Goal: Check status: Check status

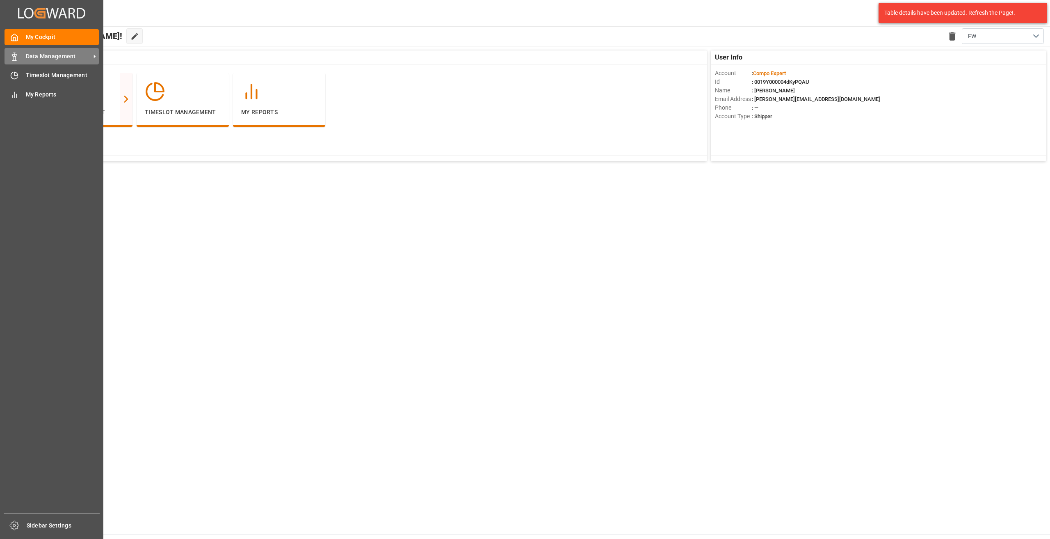
click at [25, 60] on div "Data Management Data Management" at bounding box center [52, 56] width 94 height 16
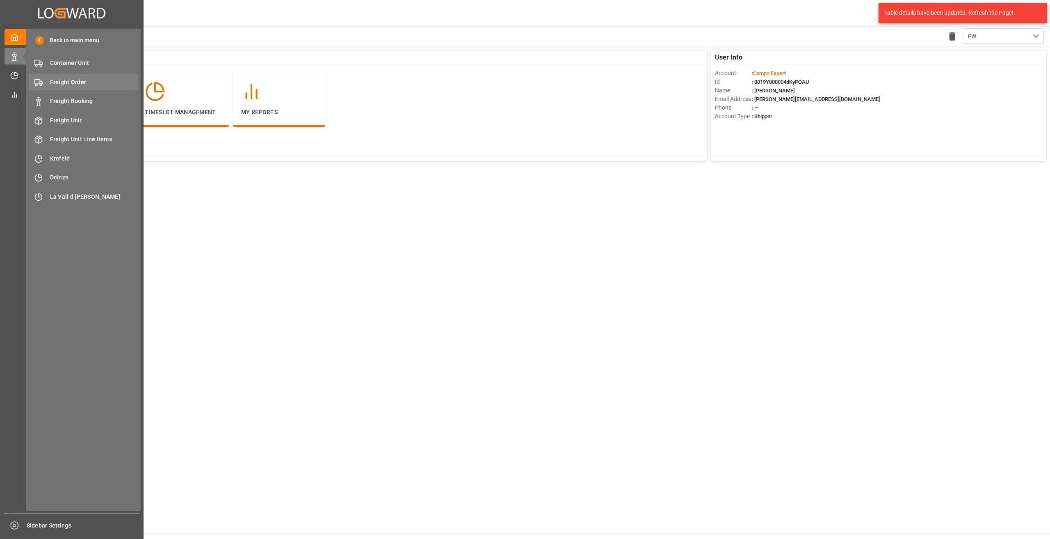
click at [70, 80] on span "Freight Order" at bounding box center [94, 82] width 88 height 9
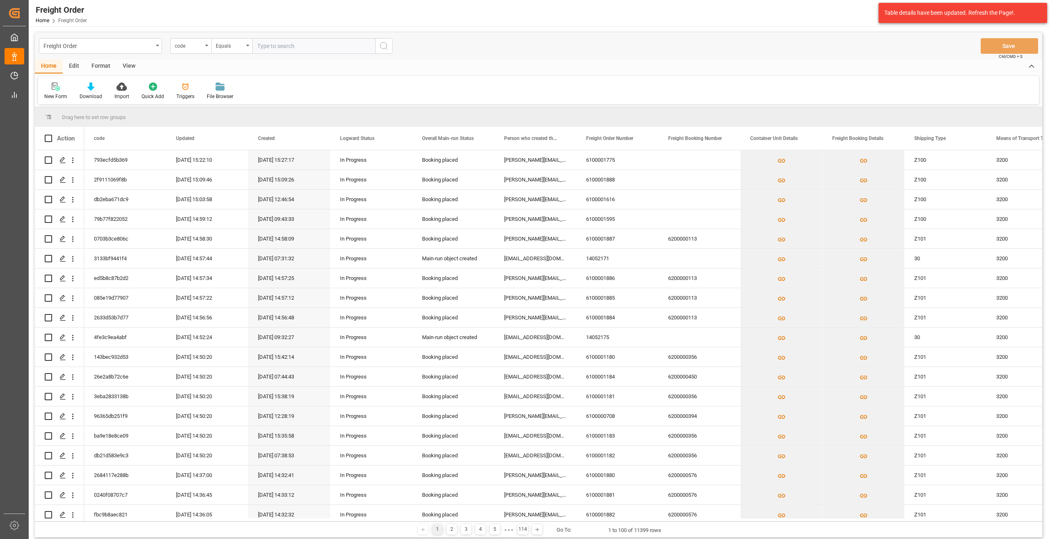
click at [200, 46] on div "code" at bounding box center [189, 44] width 28 height 9
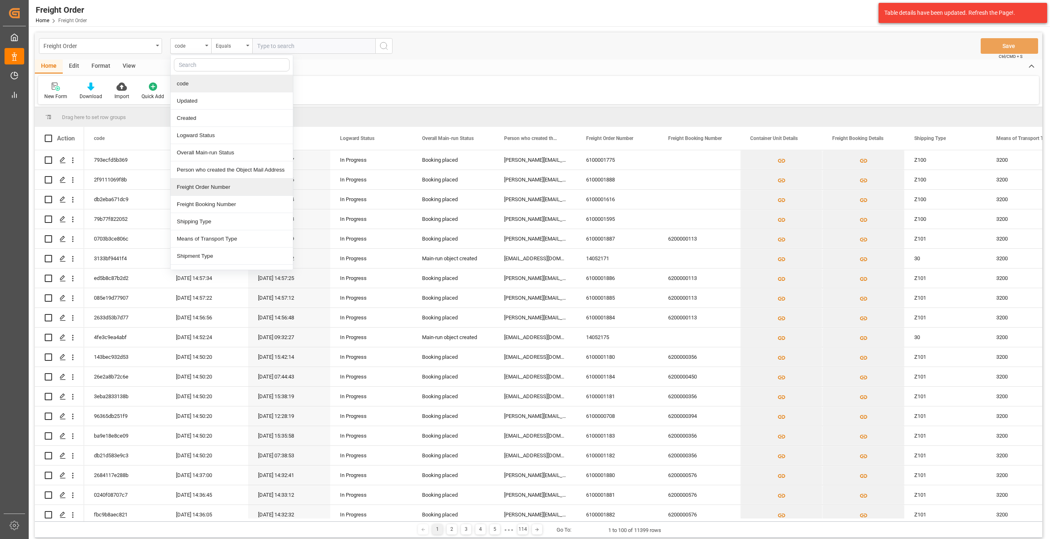
click at [215, 186] on div "Freight Order Number" at bounding box center [232, 186] width 122 height 17
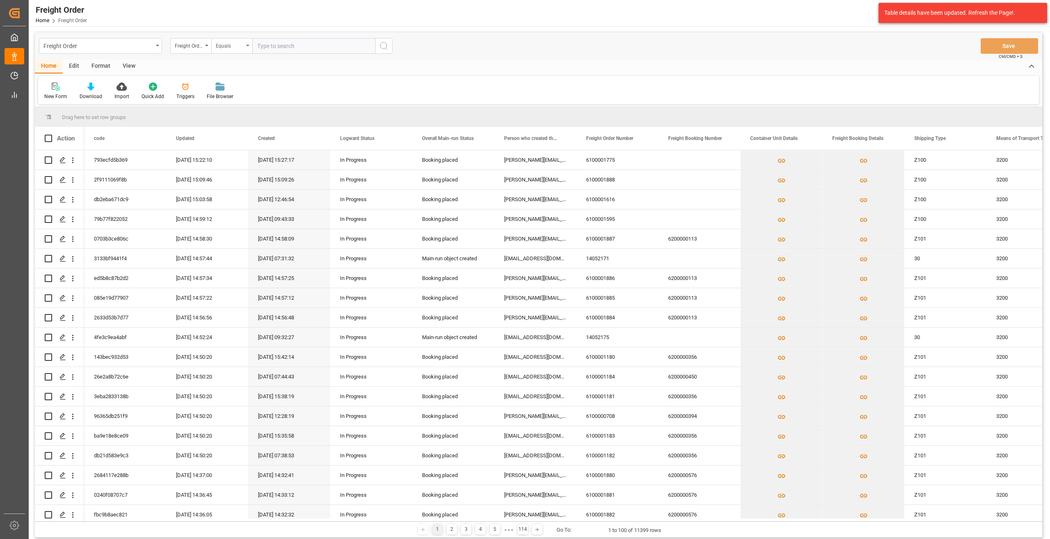
click at [232, 53] on div "Equals" at bounding box center [231, 46] width 41 height 16
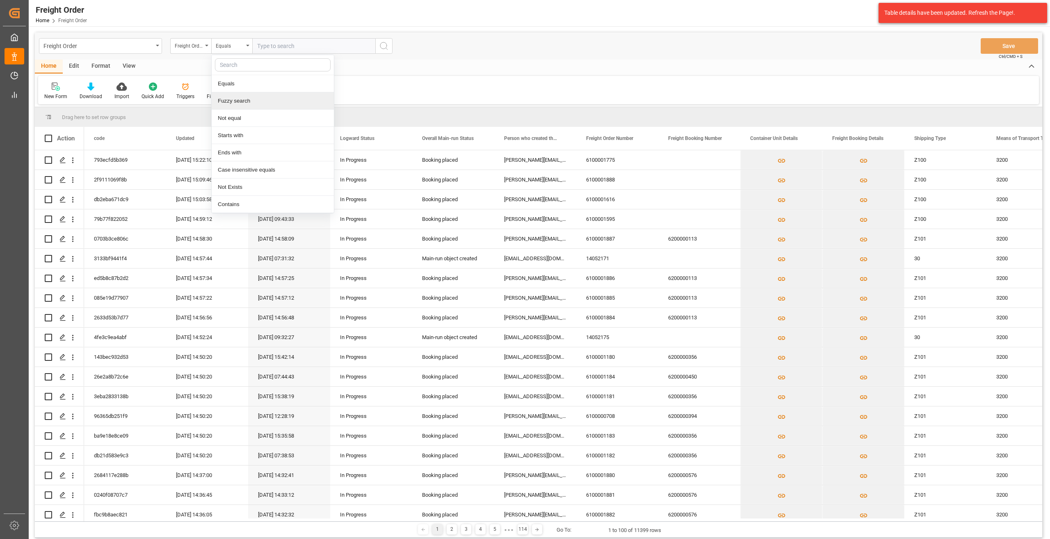
click at [247, 97] on div "Fuzzy search" at bounding box center [273, 100] width 122 height 17
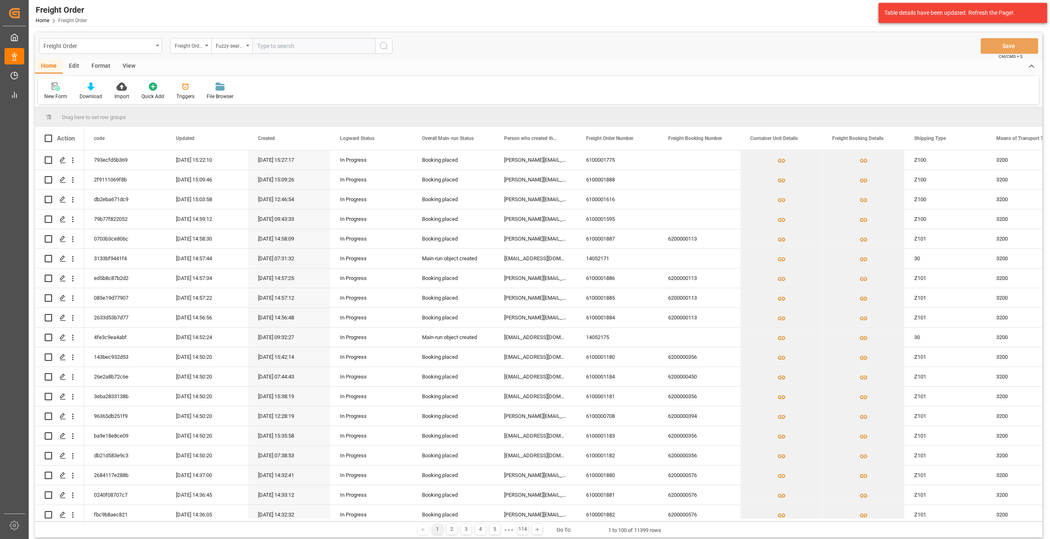
click at [274, 39] on input "text" at bounding box center [313, 46] width 123 height 16
paste input "6100000439"
type input "6100000439"
click at [380, 45] on button "search button" at bounding box center [383, 46] width 17 height 16
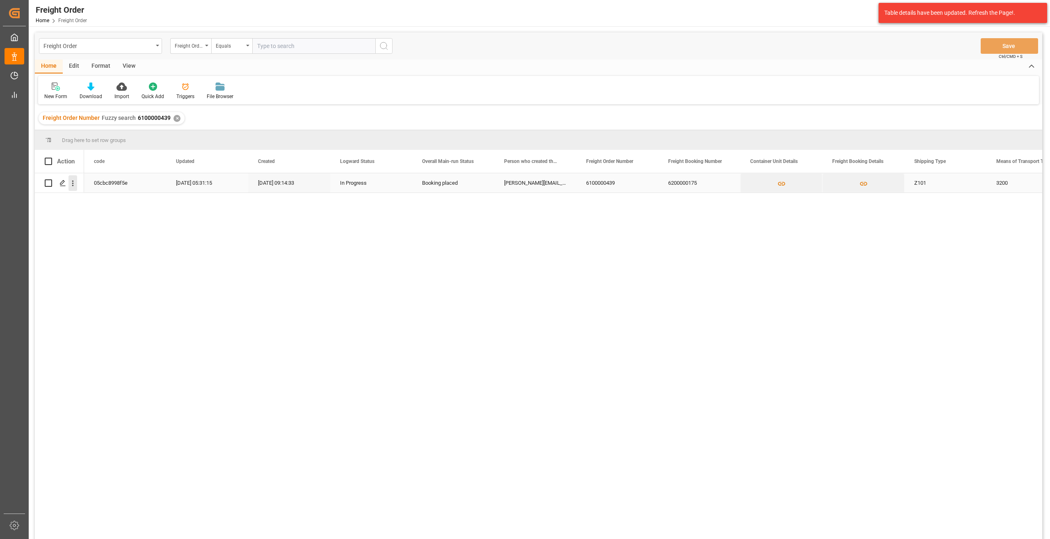
click at [73, 181] on icon "open menu" at bounding box center [73, 184] width 2 height 6
click at [95, 197] on span "Open in new tab" at bounding box center [126, 200] width 75 height 9
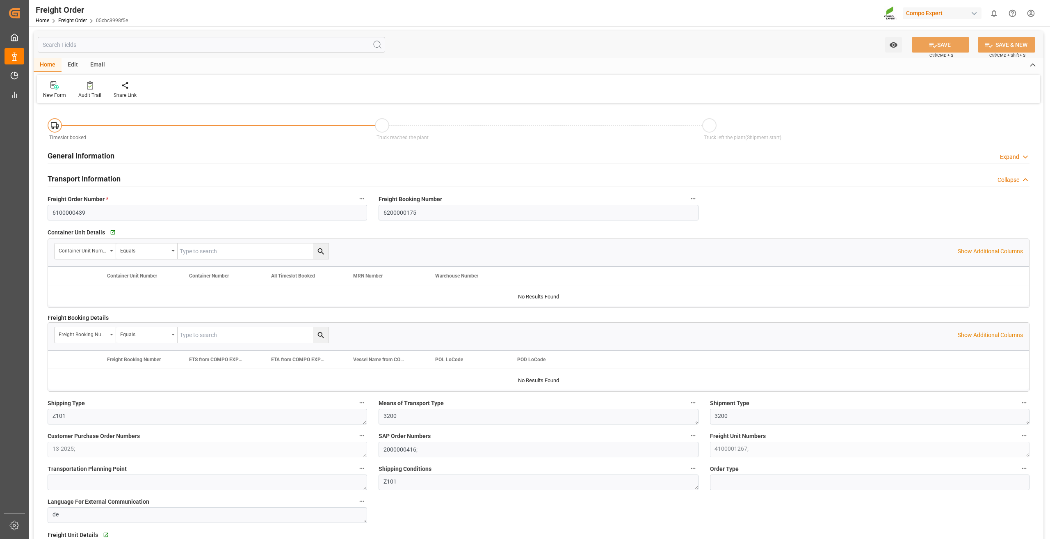
type input "0"
type input "106000"
type input "0"
type input "18.07.2025 01:00"
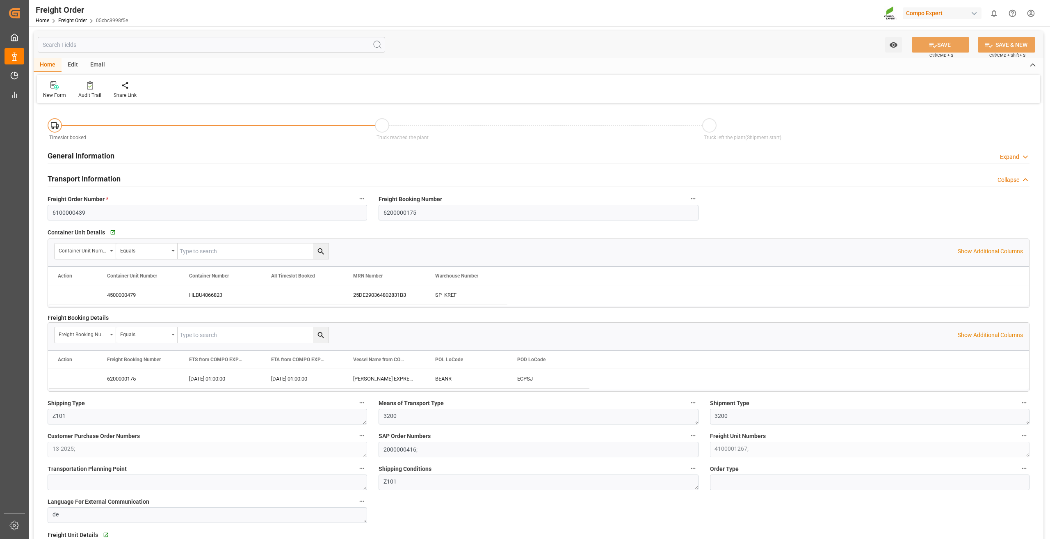
type input "18.07.2025 09:14"
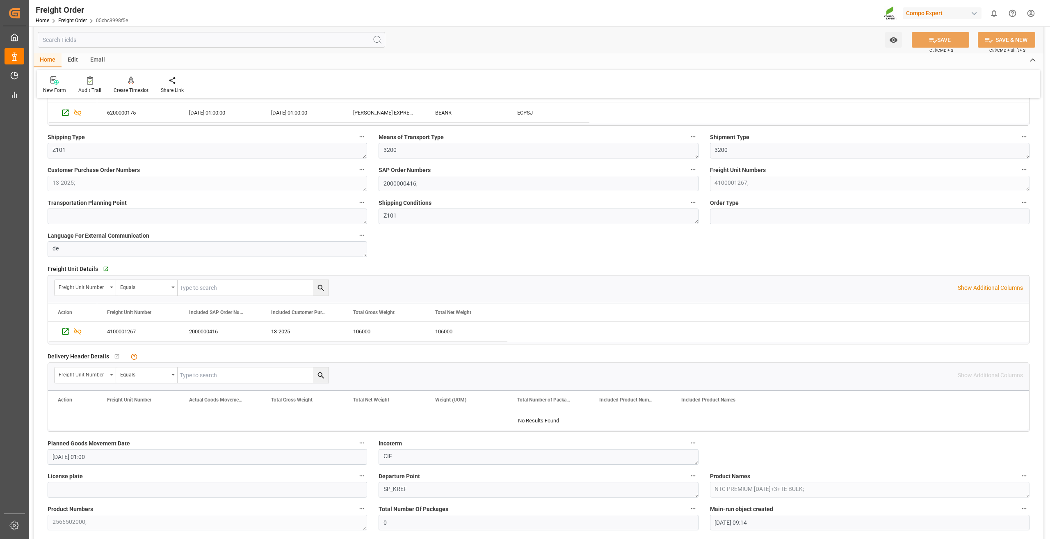
scroll to position [246, 0]
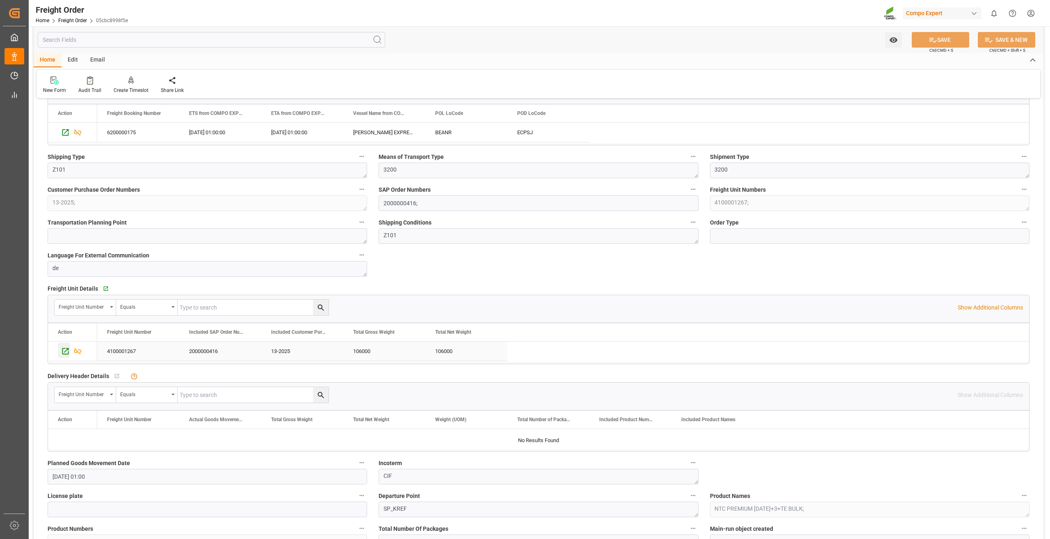
click at [62, 351] on icon "Press SPACE to select this row." at bounding box center [65, 351] width 9 height 9
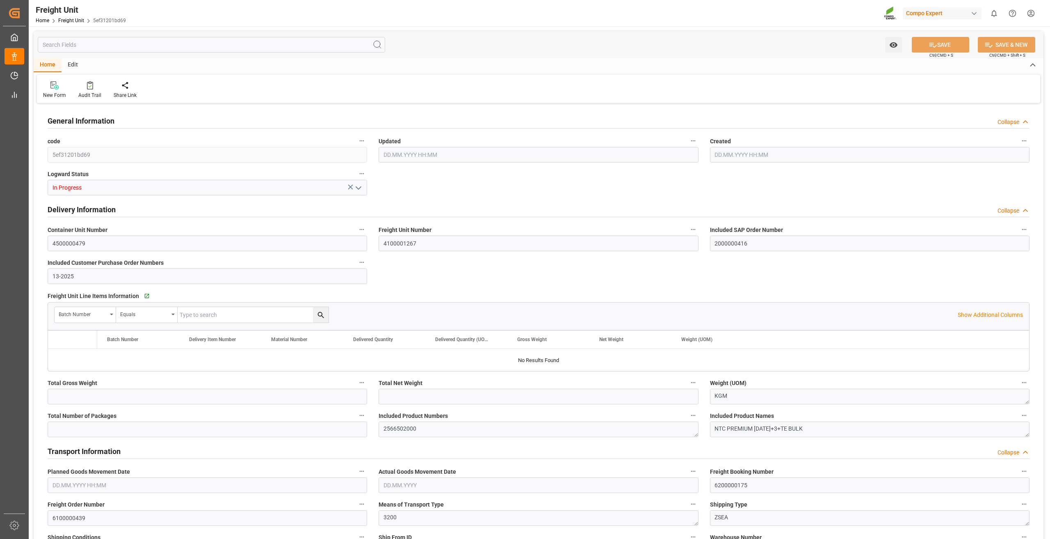
type input "106000"
type input "30.08.2025 08:54"
type input "10.07.2025 06:19"
type input "18.07.2025 01:00"
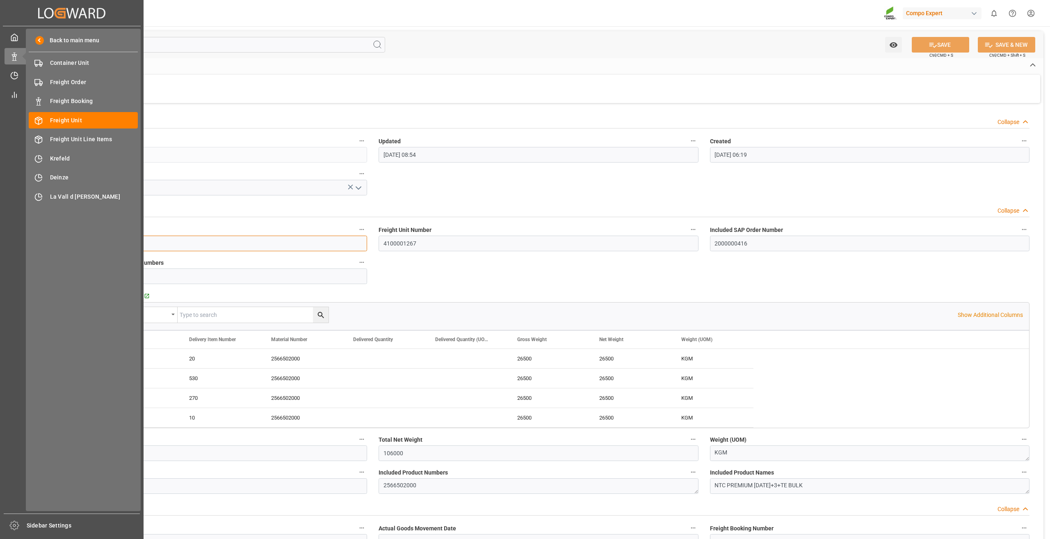
drag, startPoint x: 123, startPoint y: 242, endPoint x: 0, endPoint y: 242, distance: 122.7
click at [0, 242] on div "Created by potrace 1.15, written by Peter Selinger 2001-2017 Created by potrace…" at bounding box center [525, 269] width 1050 height 539
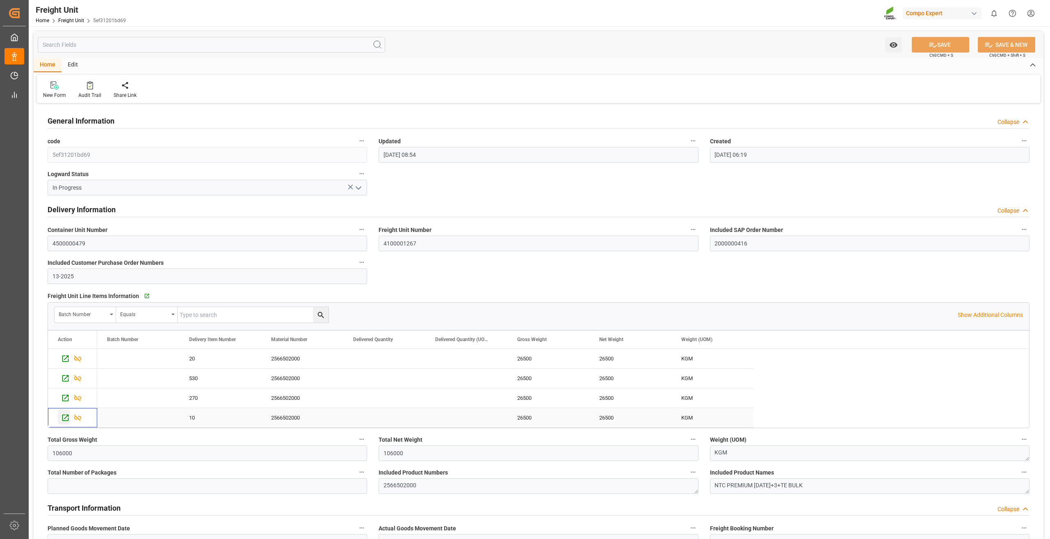
click at [68, 420] on icon "Press SPACE to select this row." at bounding box center [65, 417] width 7 height 7
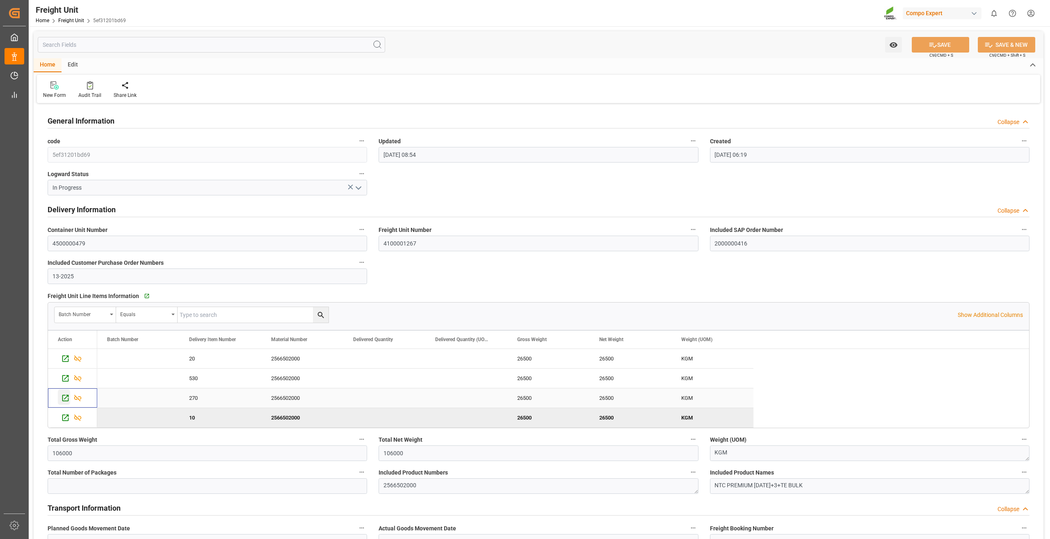
click at [63, 396] on icon "Press SPACE to select this row." at bounding box center [65, 397] width 9 height 9
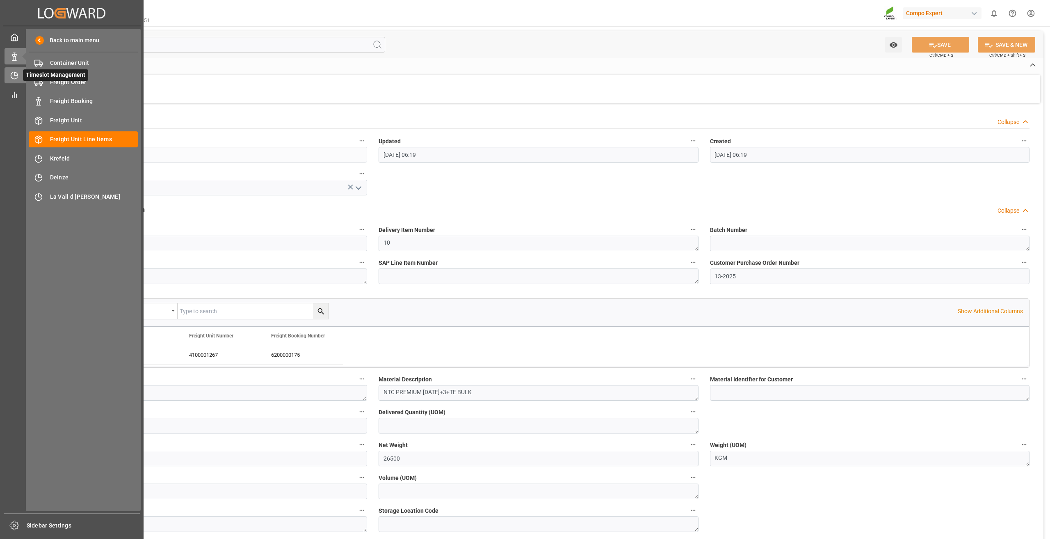
click at [16, 71] on icon at bounding box center [14, 75] width 8 height 8
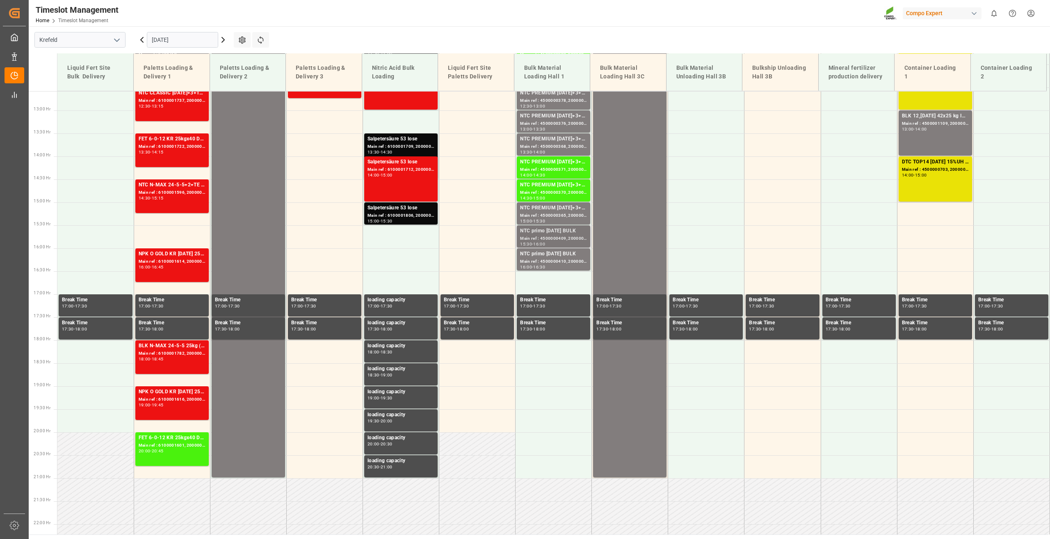
scroll to position [537, 0]
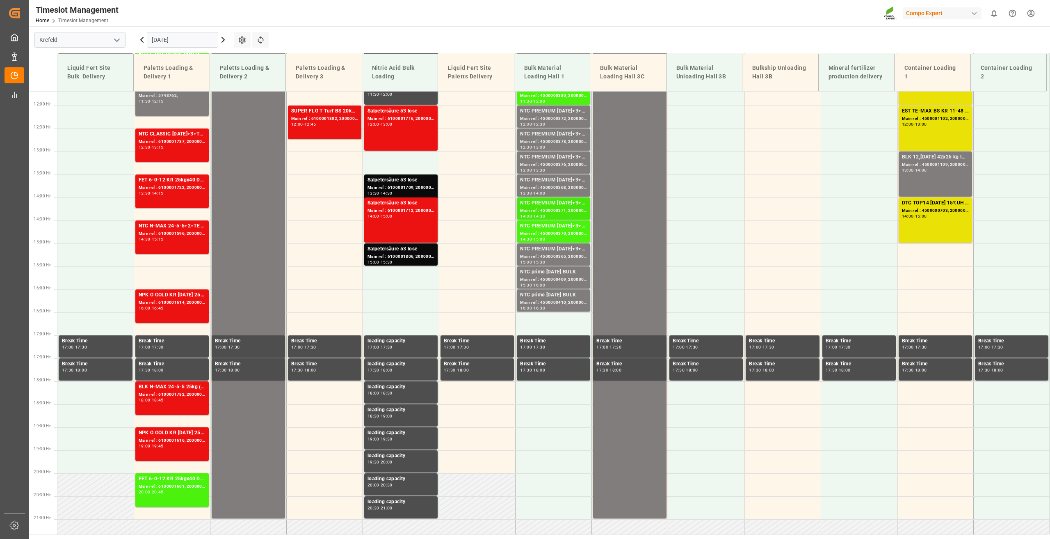
click at [542, 209] on div "Main ref : 4500000371, 2000000279" at bounding box center [553, 210] width 67 height 7
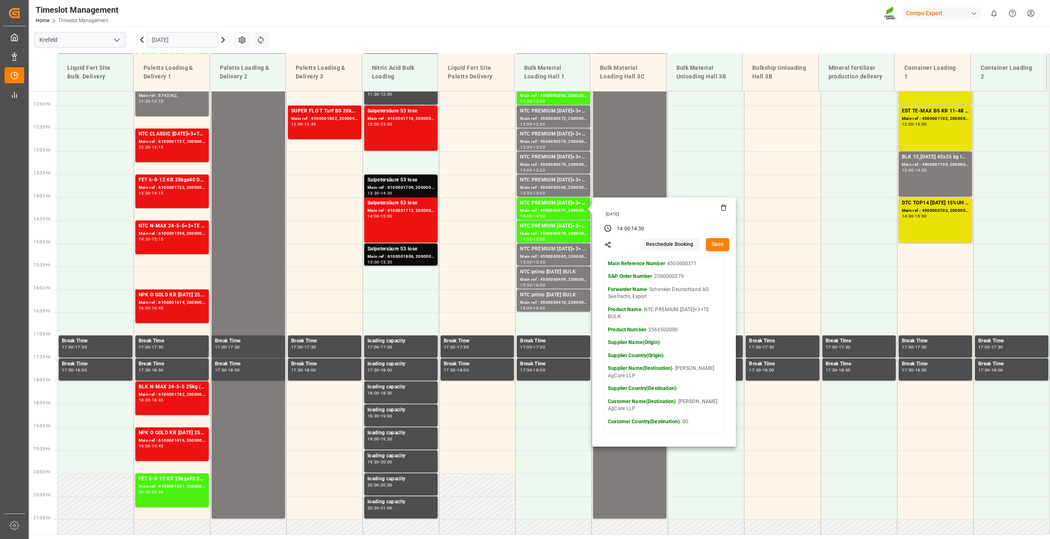
click at [714, 245] on button "Open" at bounding box center [718, 244] width 24 height 13
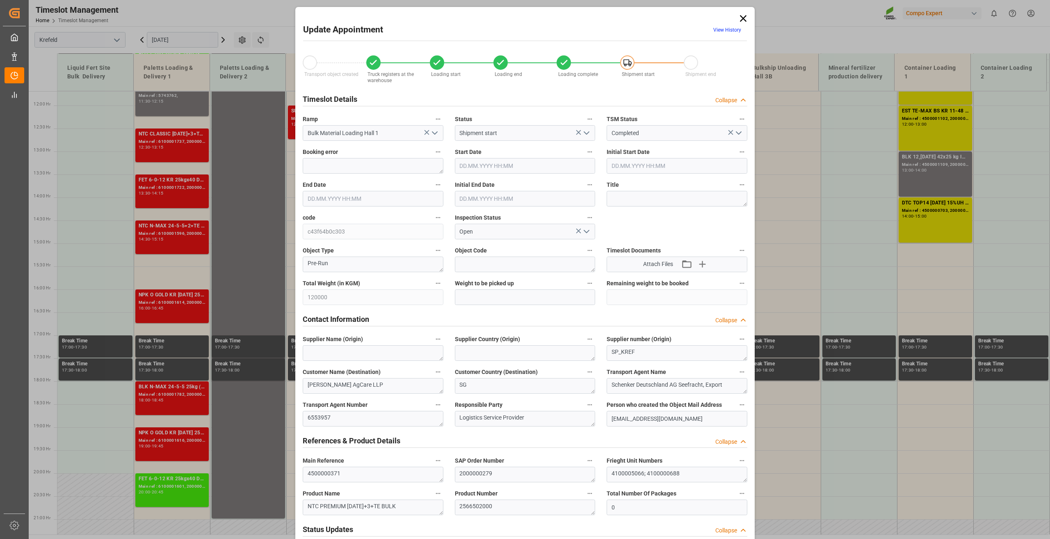
type input "120000"
type input "0"
type input "10.09.2025 14:00"
type input "10.09.2025 14:30"
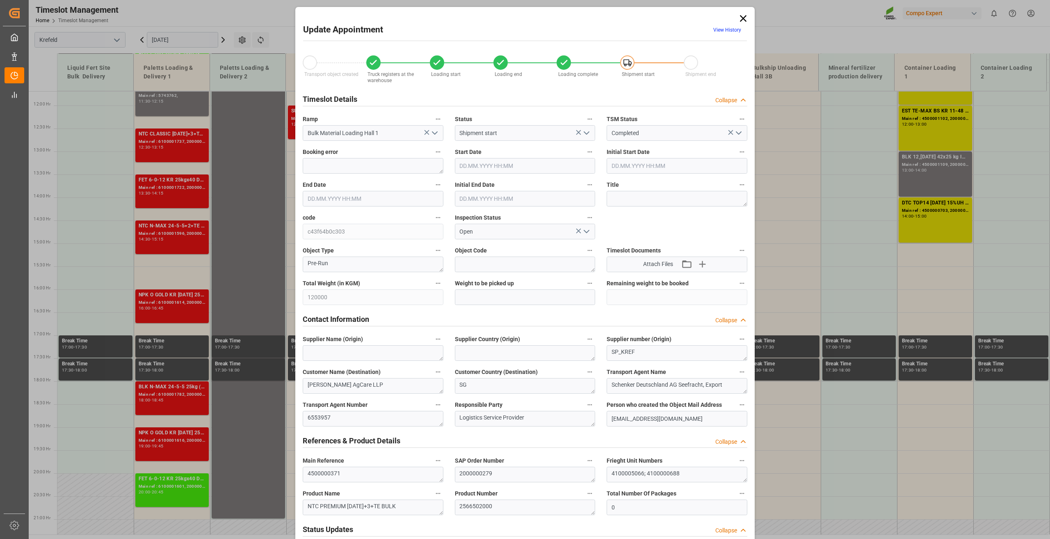
type input "10.09.2025 14:30"
type input "10.09.2025 12:58"
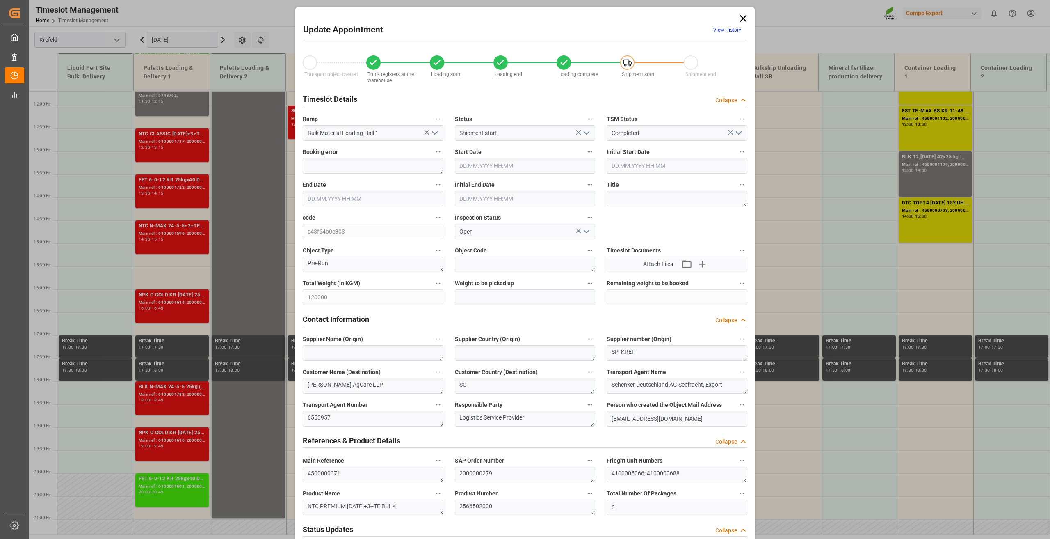
type input "10.09.2025 12:58"
type input "22.08.2025 09:24"
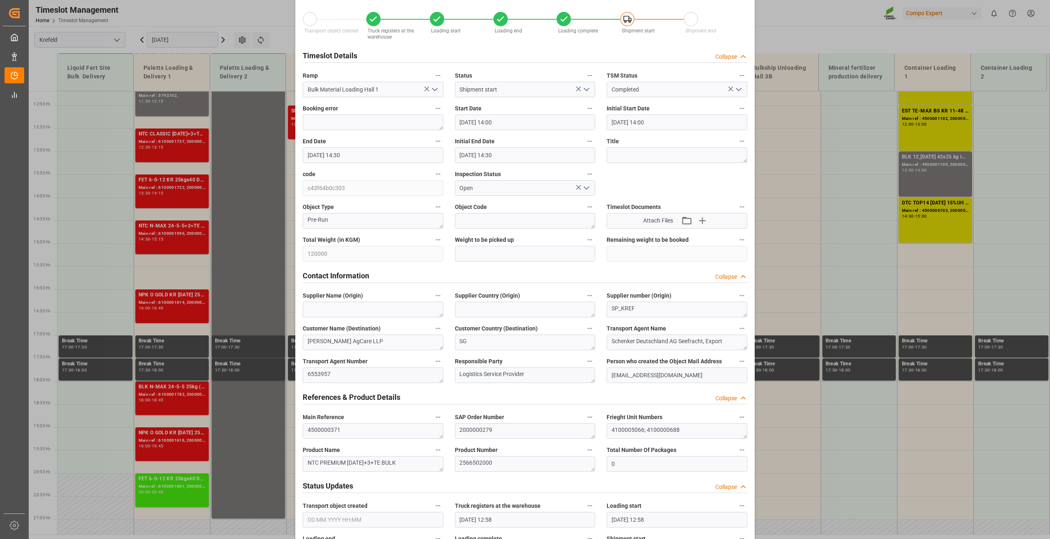
scroll to position [0, 0]
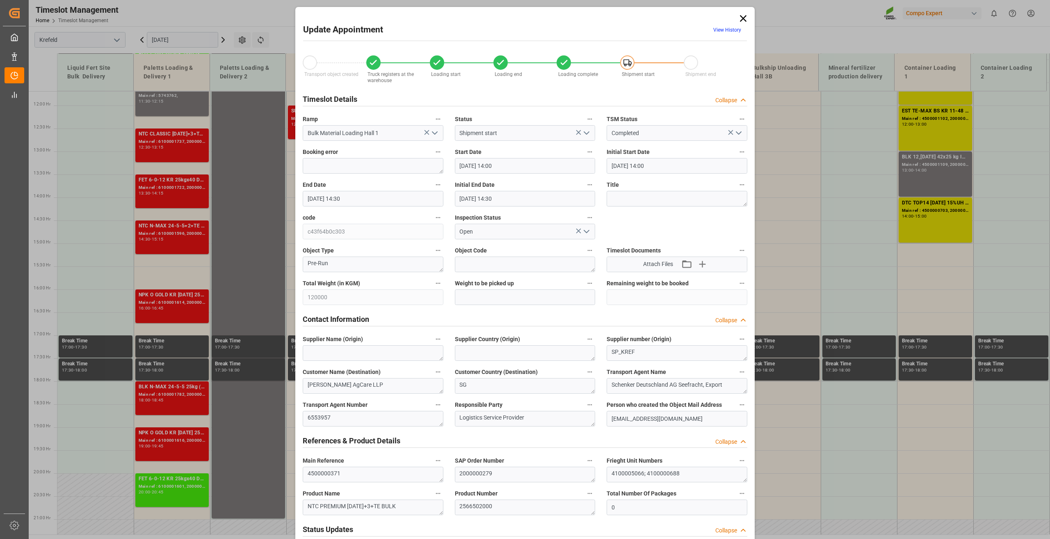
click at [741, 18] on icon at bounding box center [743, 18] width 7 height 7
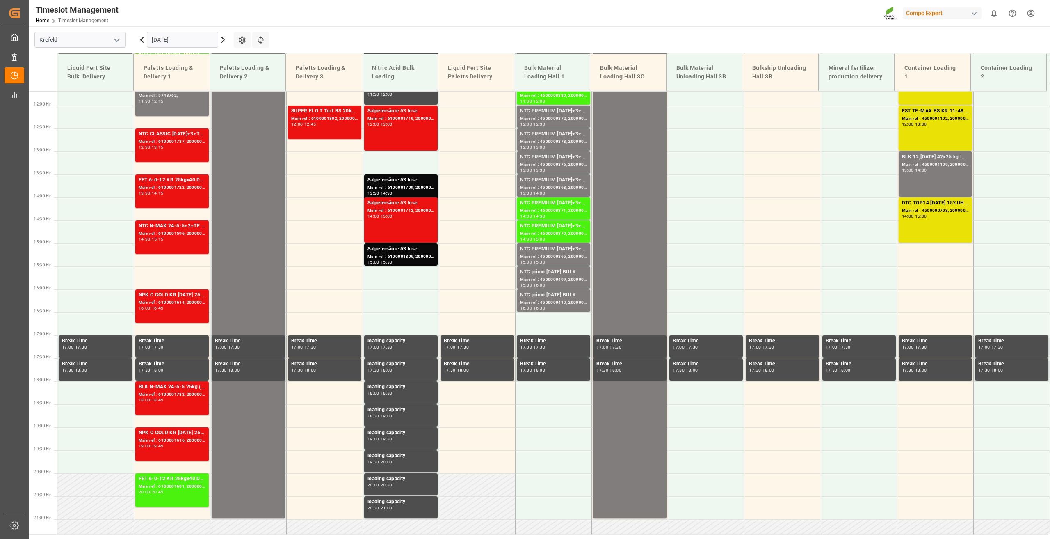
click at [225, 38] on icon at bounding box center [223, 40] width 10 height 10
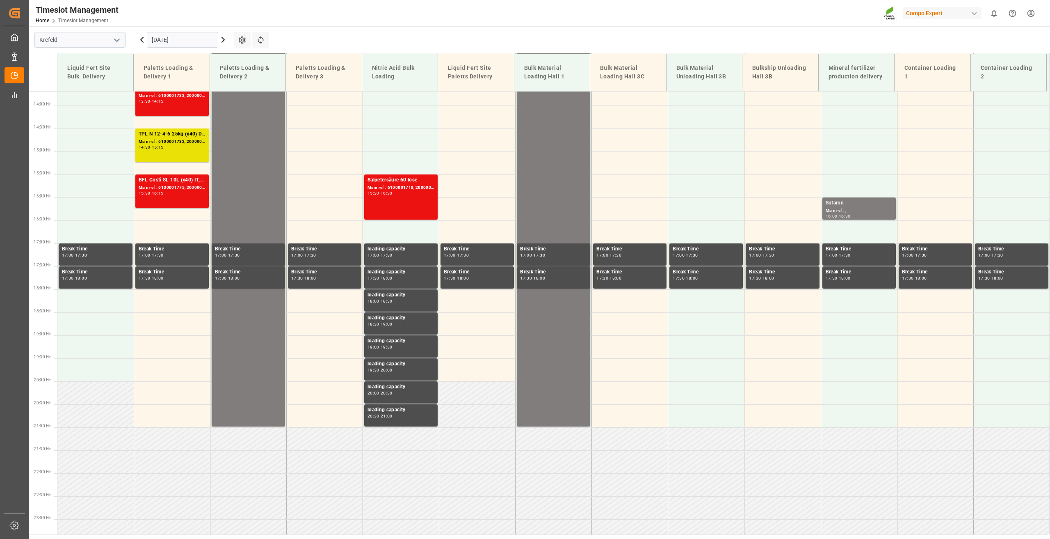
scroll to position [654, 0]
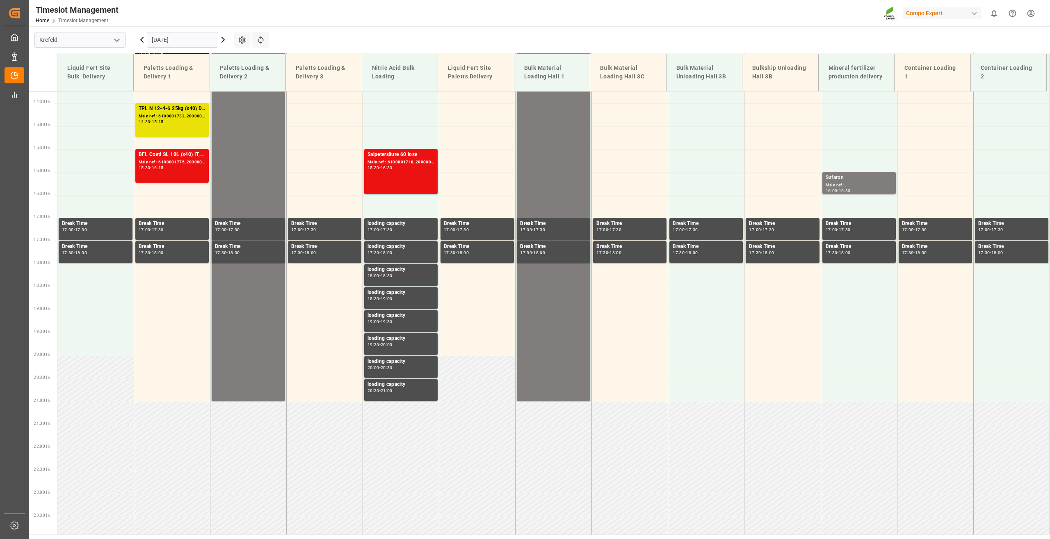
click at [224, 37] on icon at bounding box center [223, 40] width 10 height 10
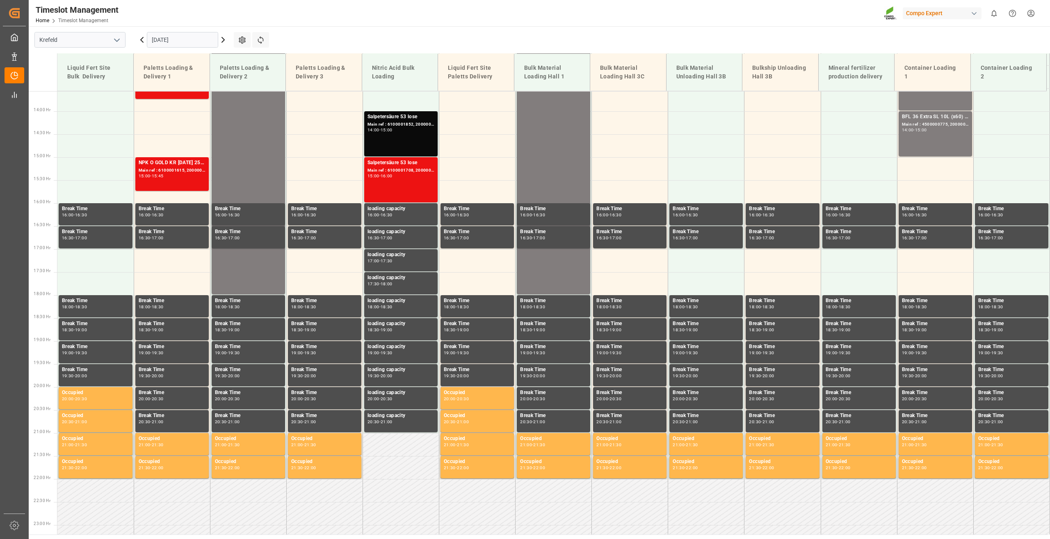
scroll to position [660, 0]
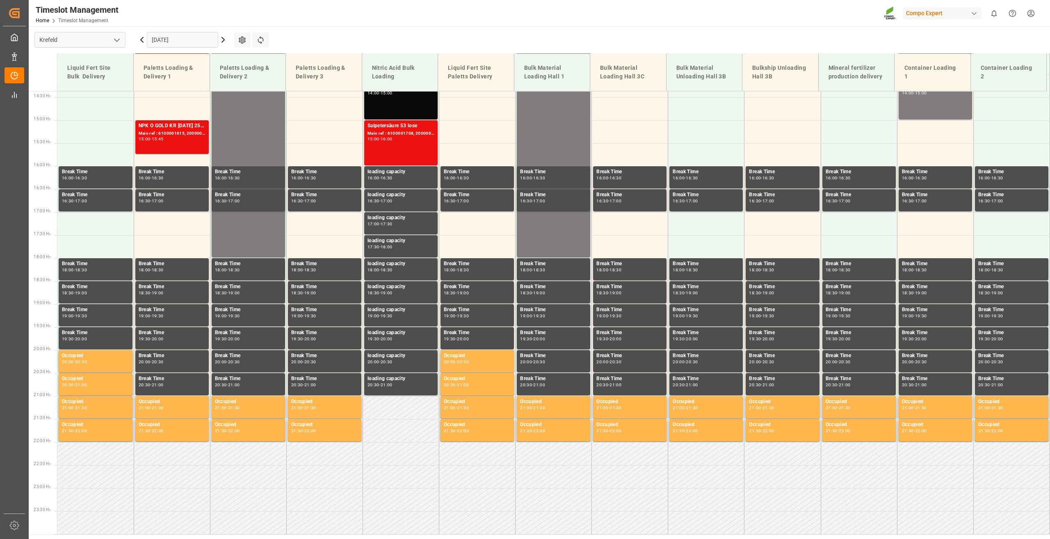
click at [223, 37] on icon at bounding box center [223, 40] width 10 height 10
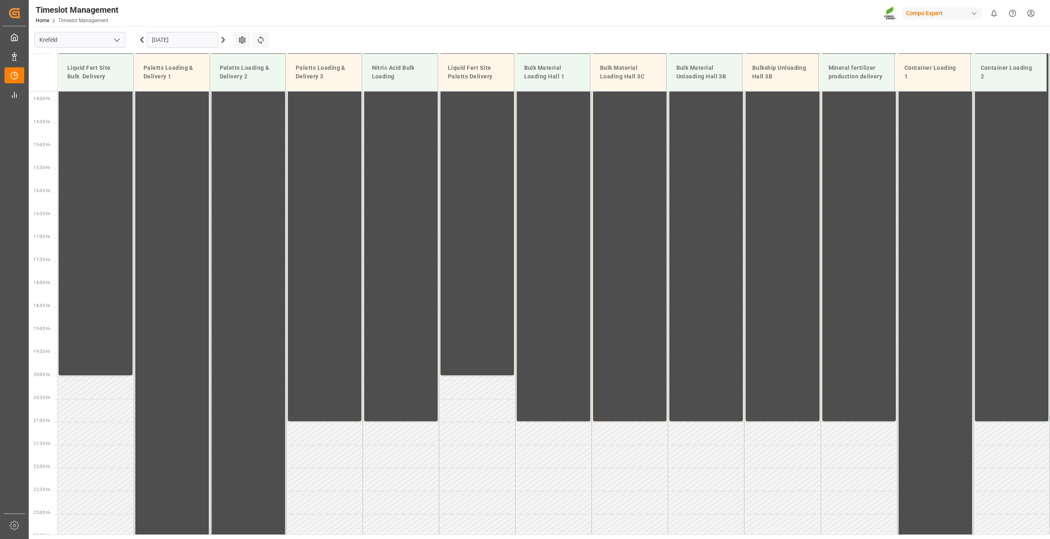
scroll to position [652, 0]
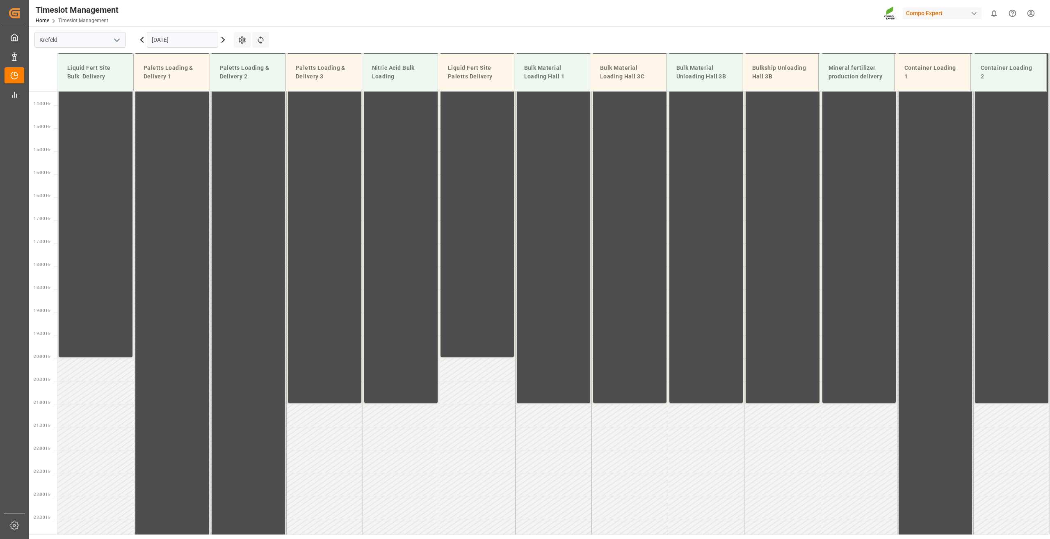
click at [223, 37] on icon at bounding box center [223, 40] width 10 height 10
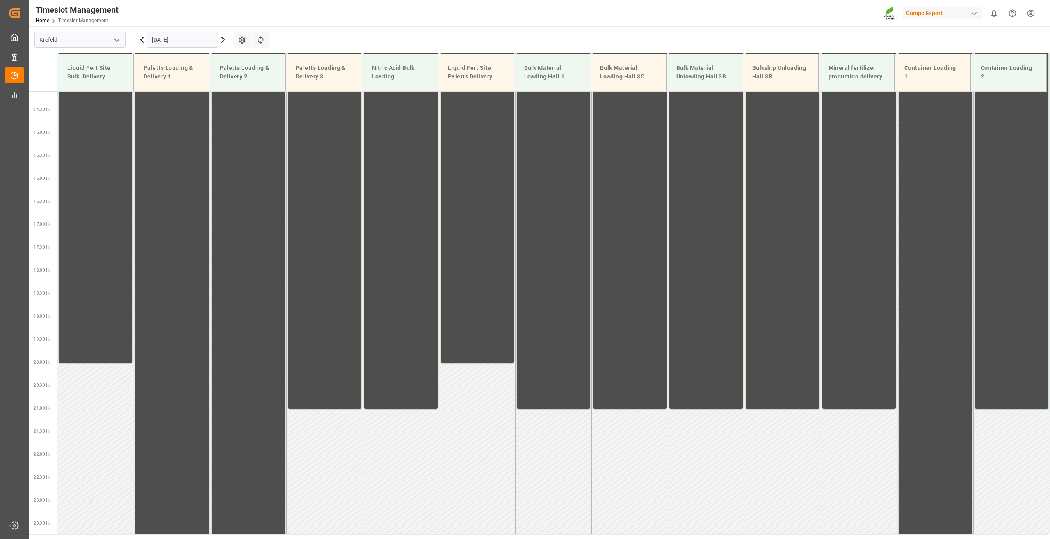
scroll to position [659, 0]
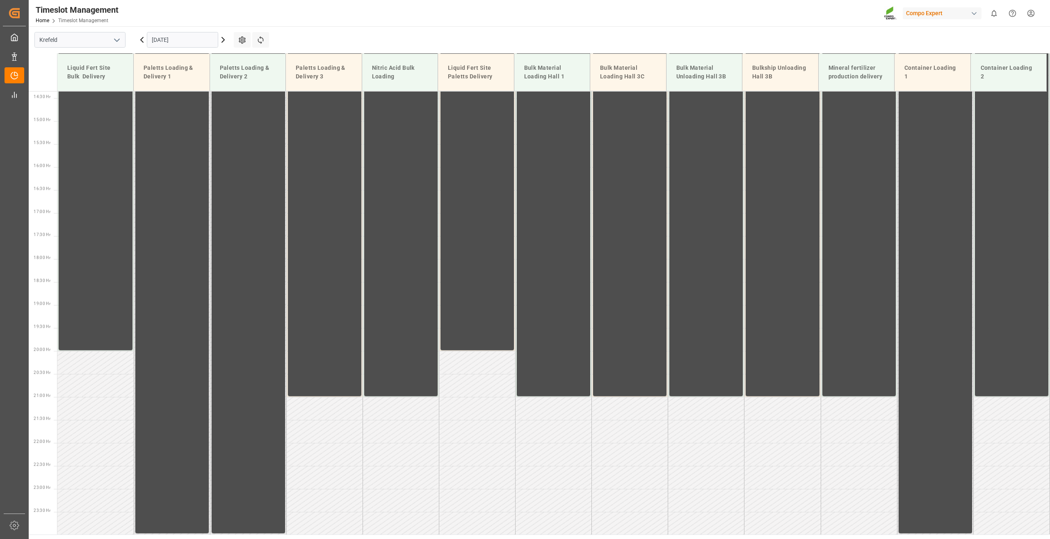
click at [223, 37] on icon at bounding box center [223, 40] width 10 height 10
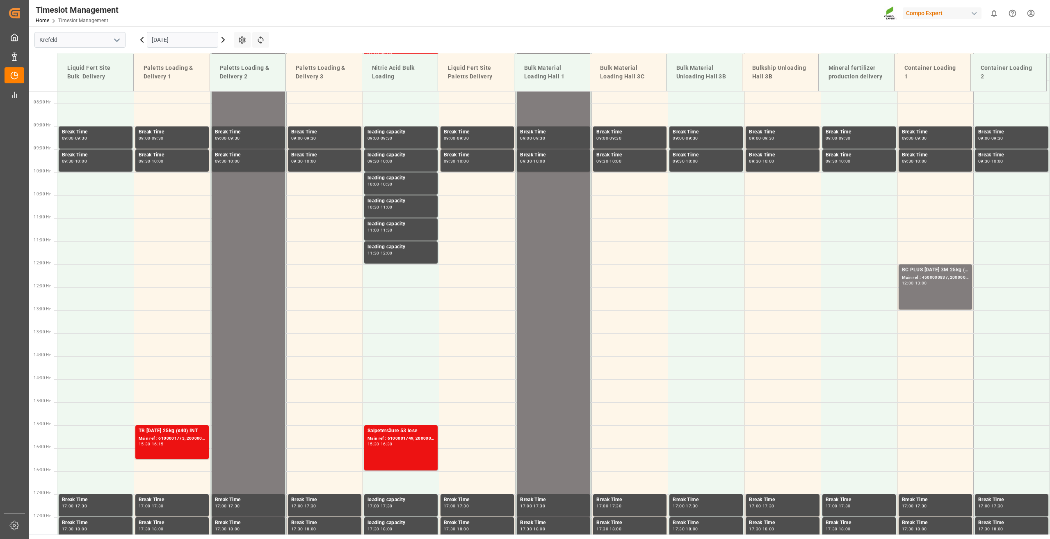
scroll to position [639, 0]
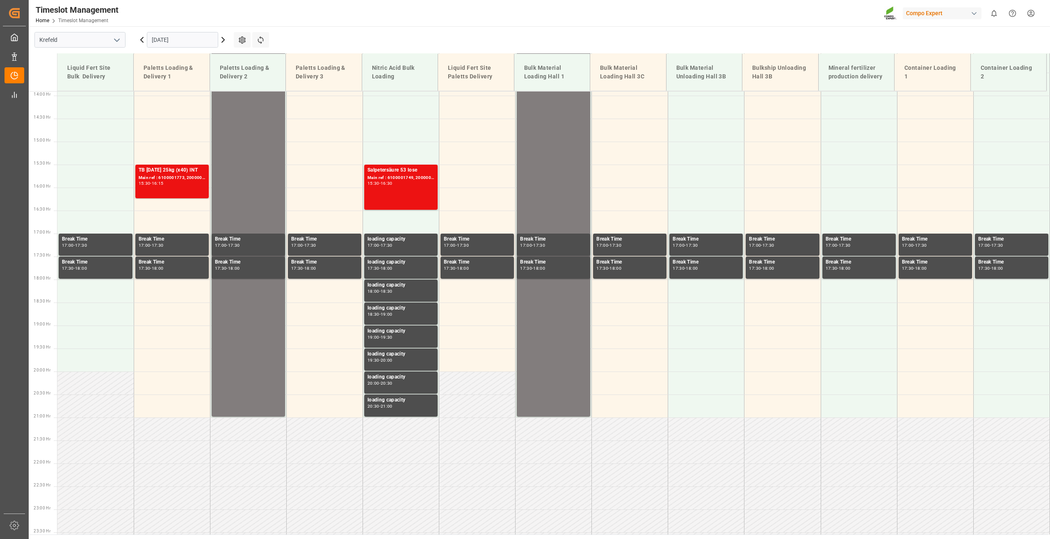
click at [223, 37] on icon at bounding box center [223, 40] width 10 height 10
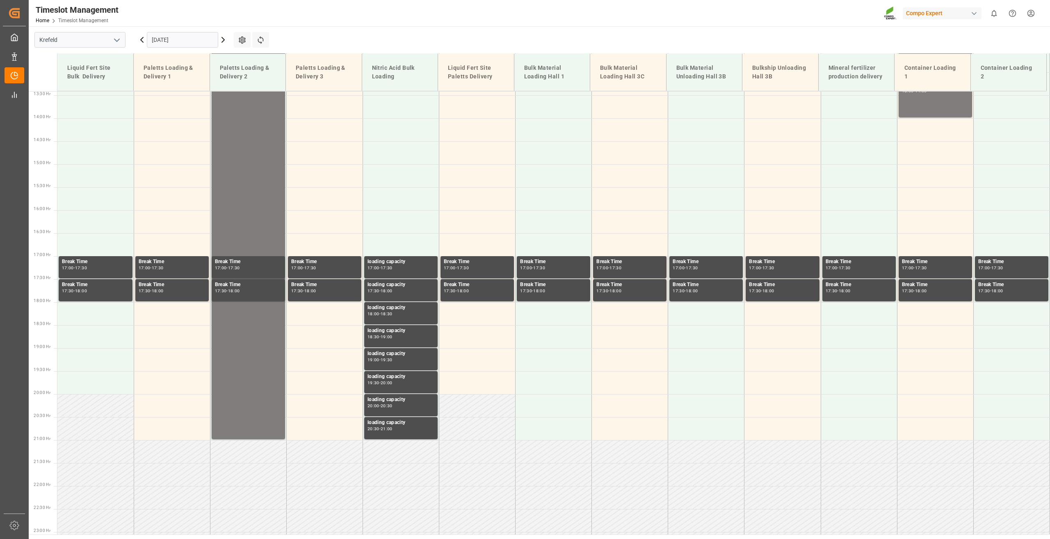
scroll to position [649, 0]
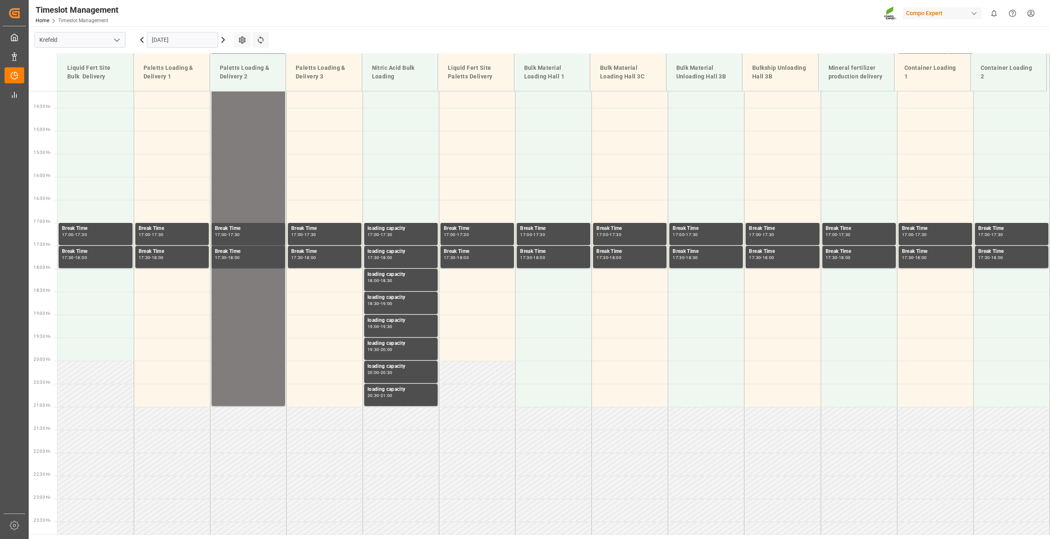
click at [223, 37] on icon at bounding box center [223, 40] width 10 height 10
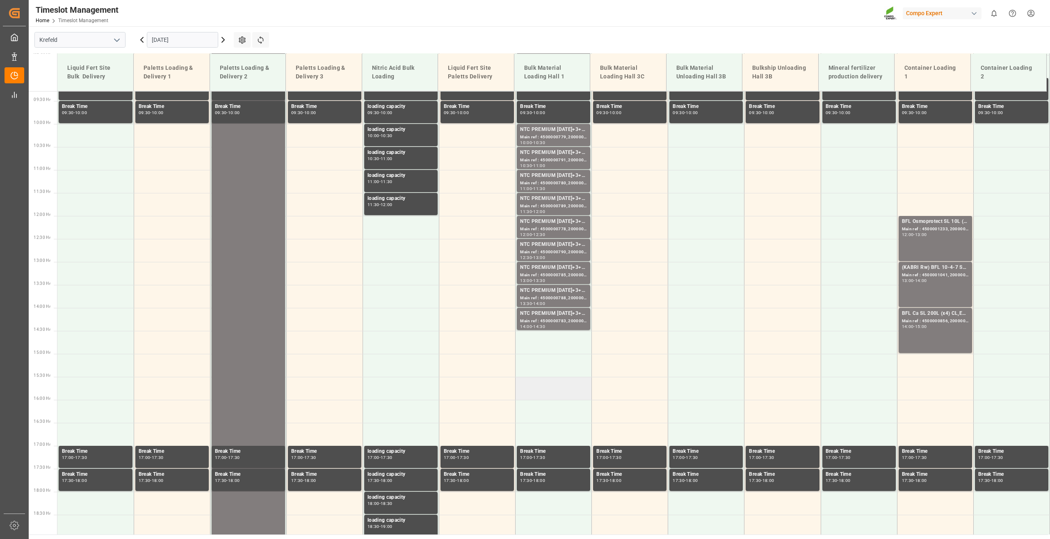
scroll to position [414, 0]
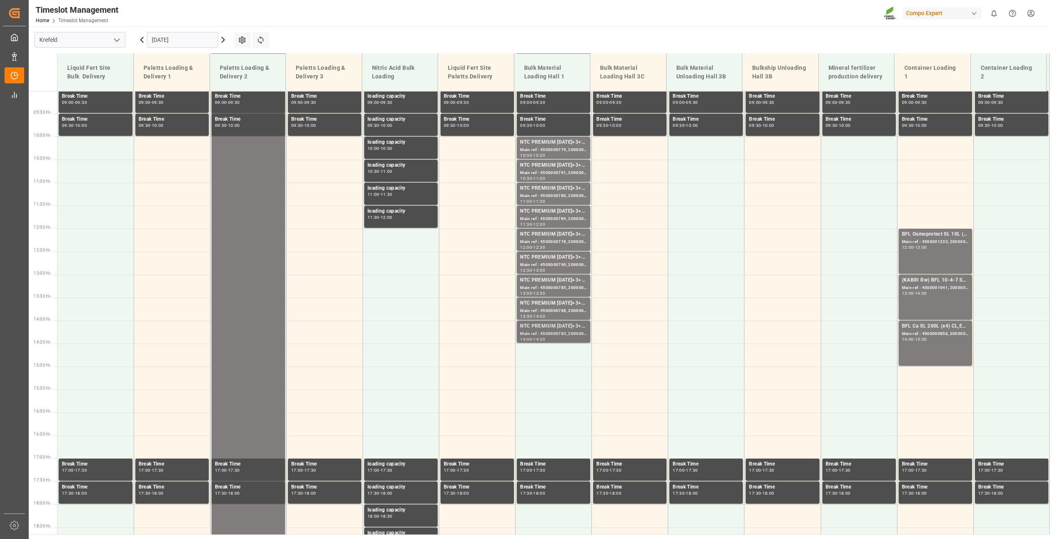
click at [542, 332] on div "Main ref : 4500000783, 2000000504" at bounding box center [553, 333] width 67 height 7
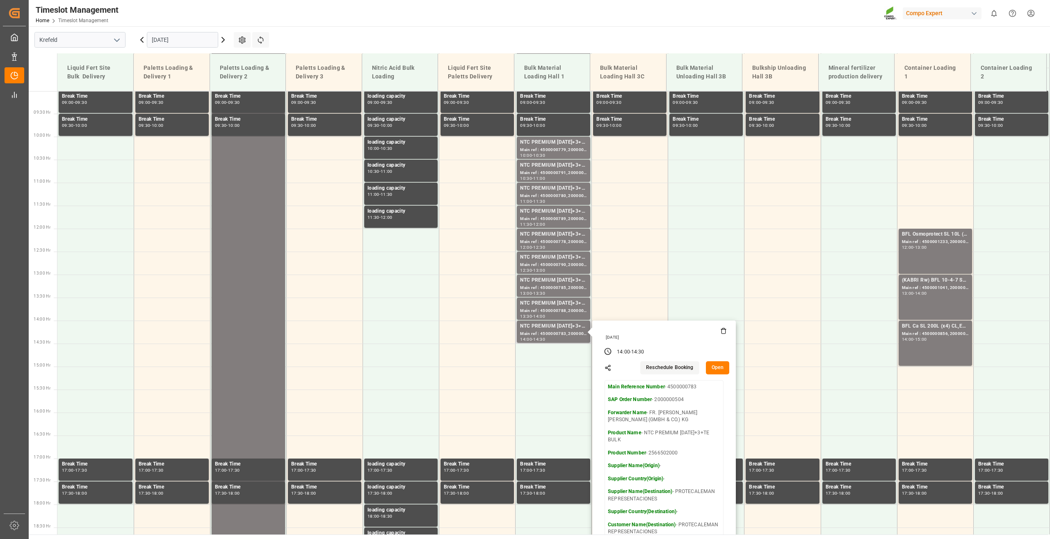
click at [709, 368] on button "Open" at bounding box center [718, 367] width 24 height 13
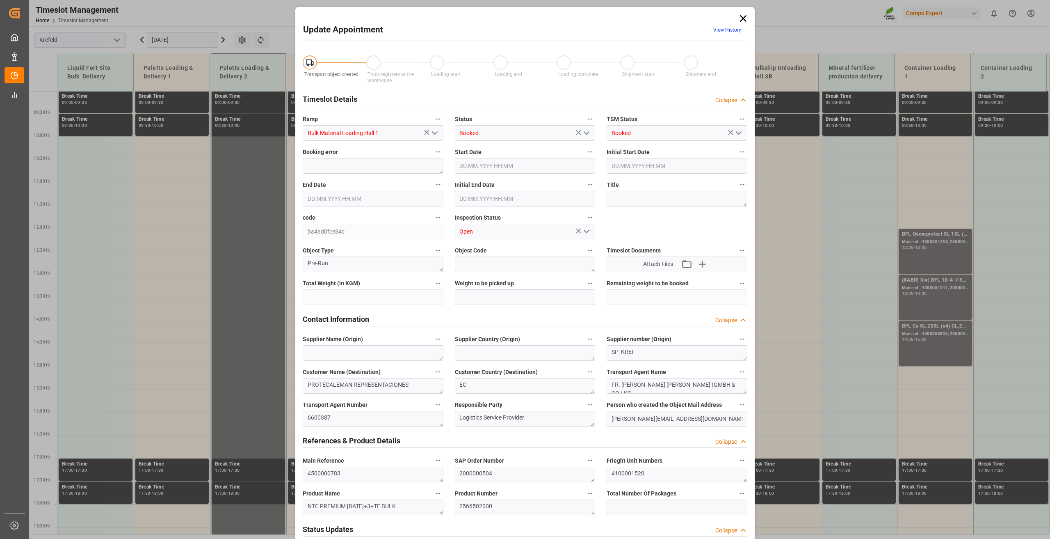
type input "53000"
type input "0"
type input "17.09.2025 14:00"
type input "17.09.2025 14:30"
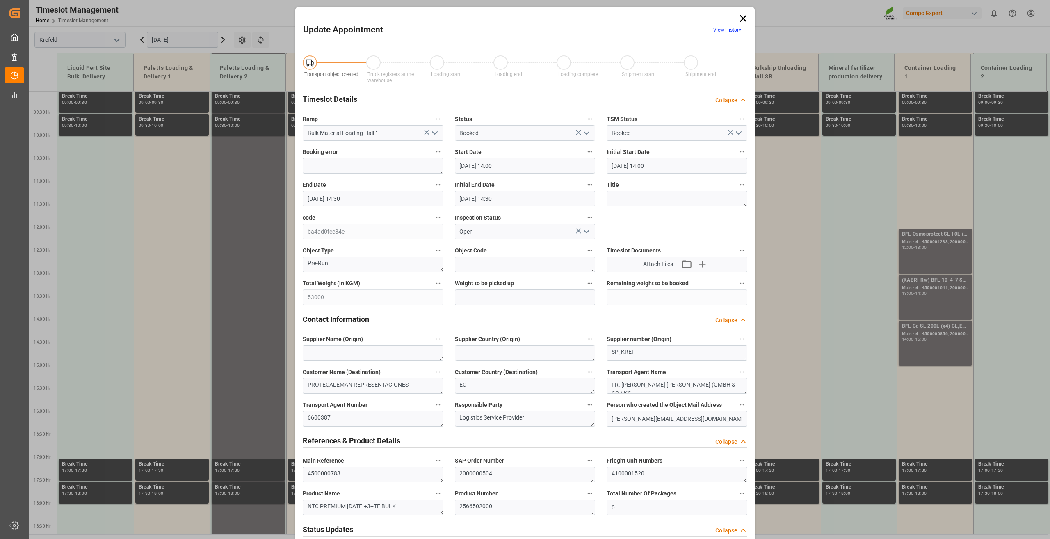
type input "17.09.2025 14:30"
type input "28.08.2025 07:17"
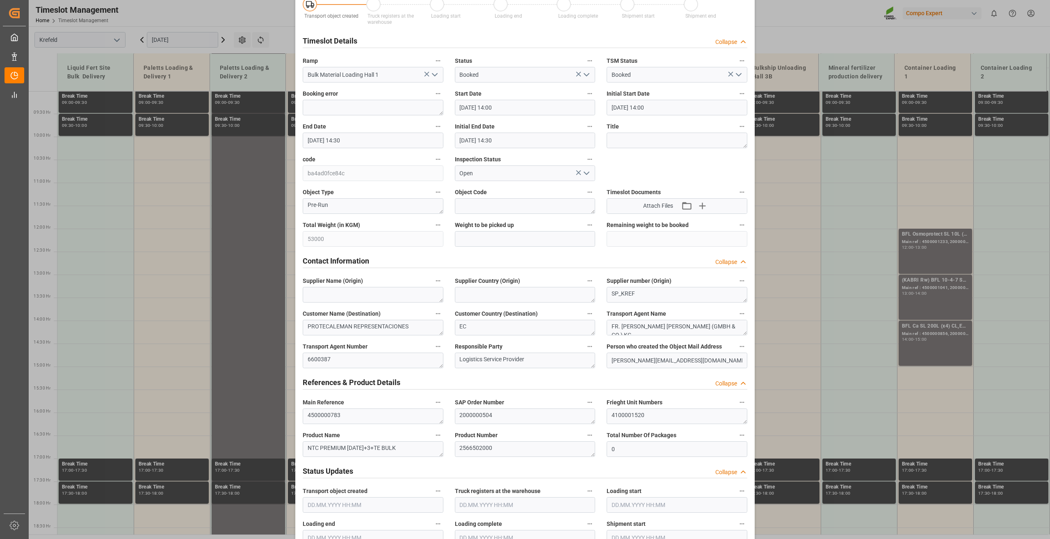
scroll to position [0, 0]
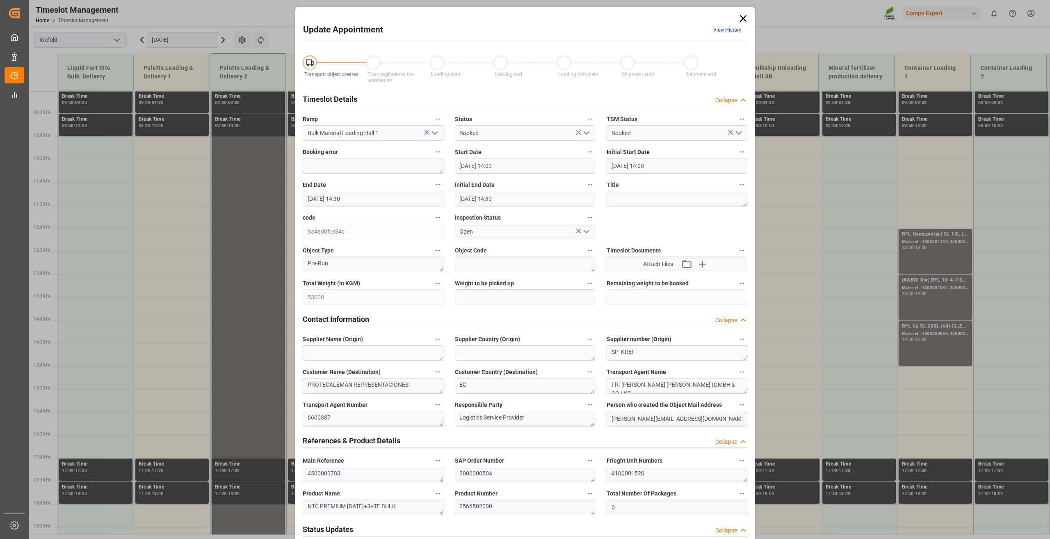
click at [741, 21] on icon at bounding box center [743, 18] width 11 height 11
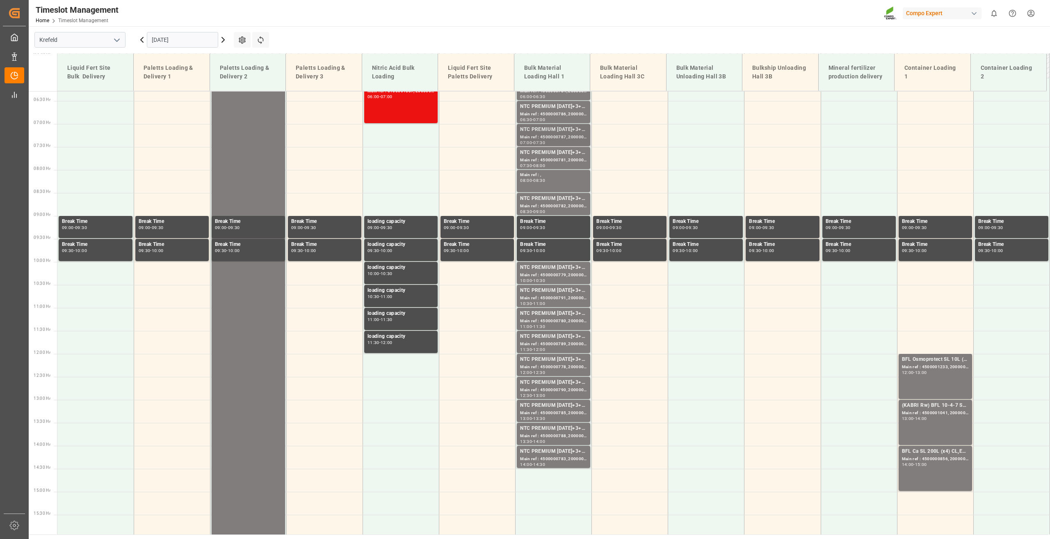
scroll to position [250, 0]
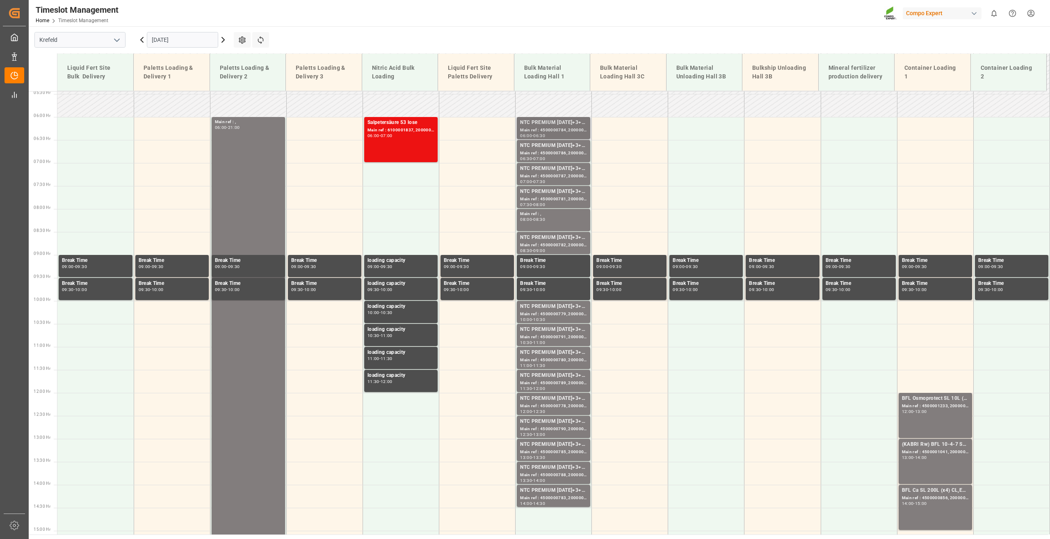
click at [554, 131] on div "Main ref : 4500000784, 2000000504" at bounding box center [553, 130] width 67 height 7
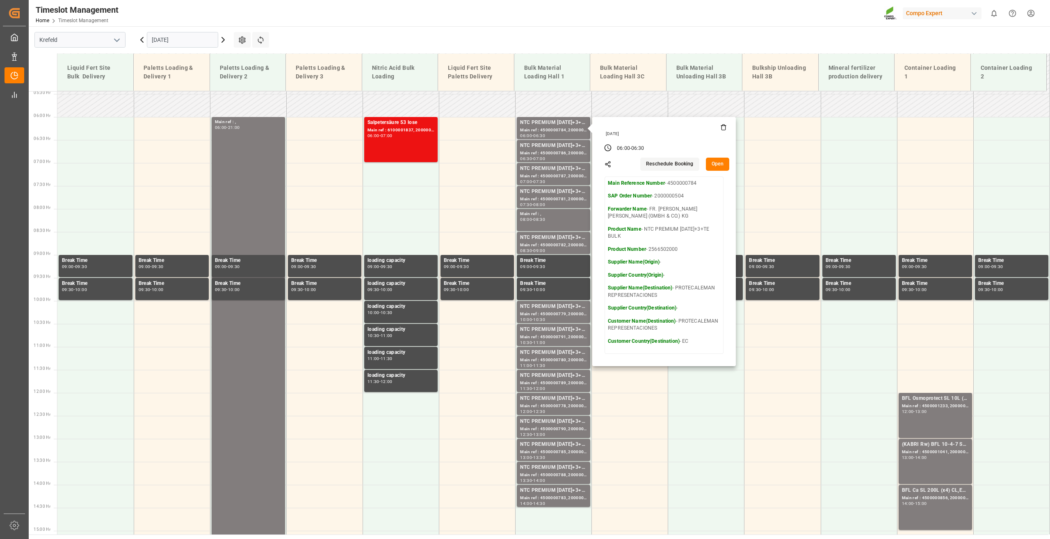
click at [713, 163] on button "Open" at bounding box center [718, 164] width 24 height 13
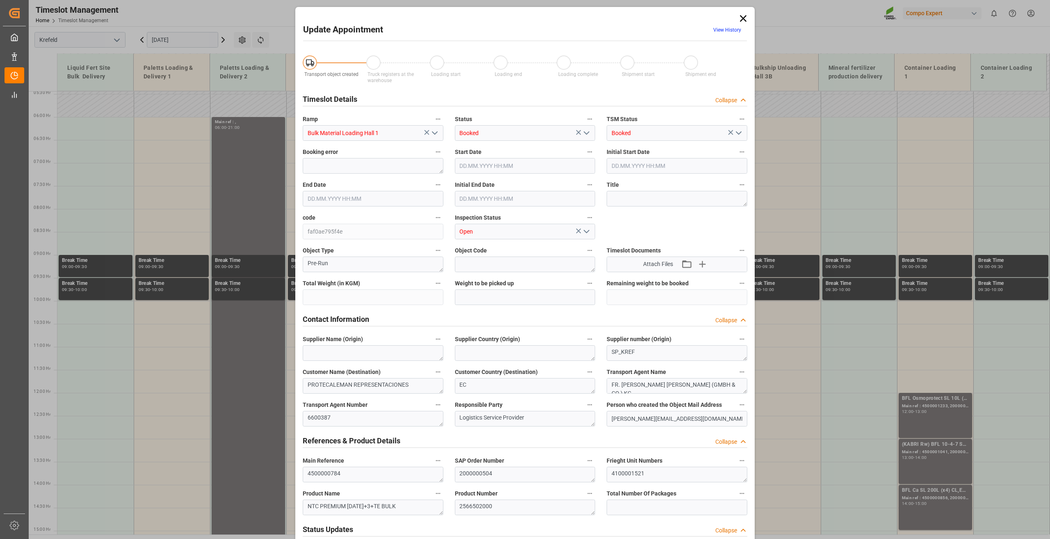
type input "53000"
type input "0"
type input "17.09.2025 06:00"
type input "17.09.2025 06:30"
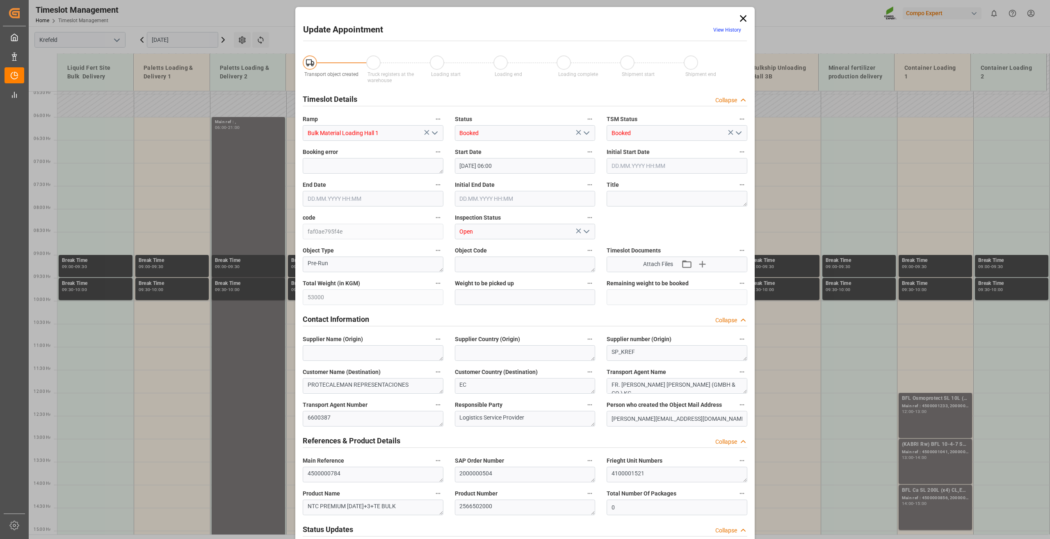
type input "17.09.2025 06:30"
type input "28.08.2025 07:09"
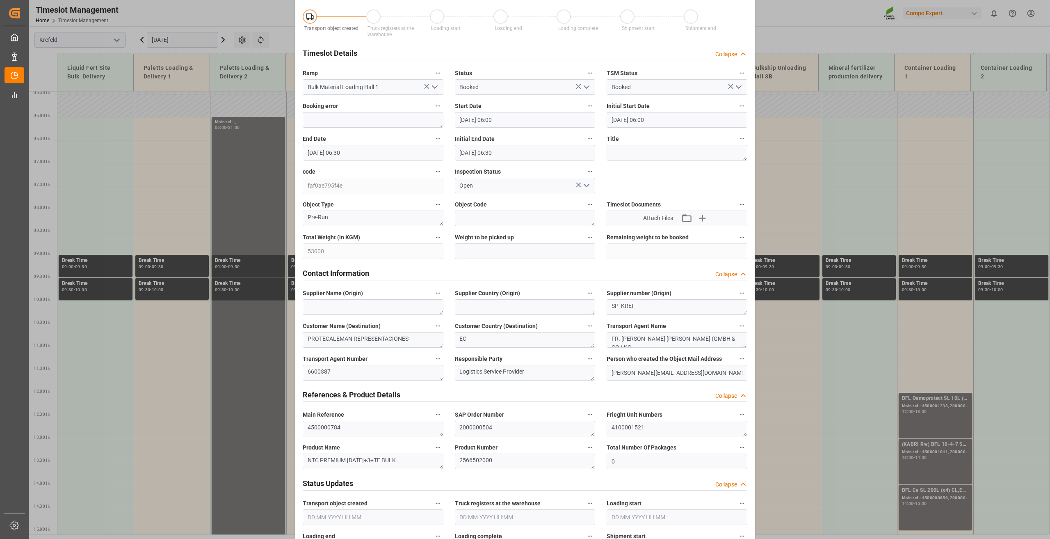
scroll to position [82, 0]
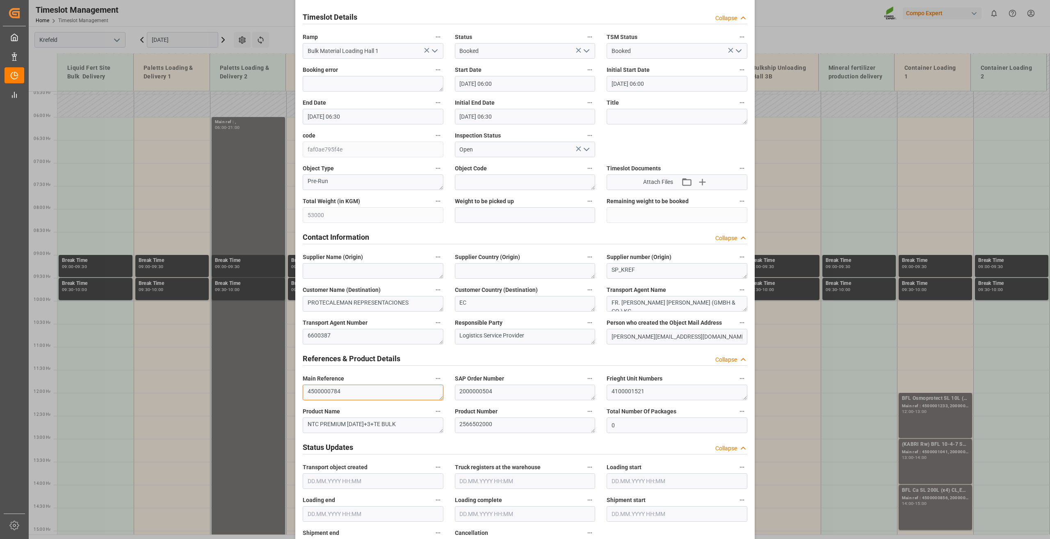
drag, startPoint x: 357, startPoint y: 389, endPoint x: 286, endPoint y: 390, distance: 71.8
click at [286, 390] on div "Update Appointment View History Transport object created Truck registers at the…" at bounding box center [525, 269] width 1050 height 539
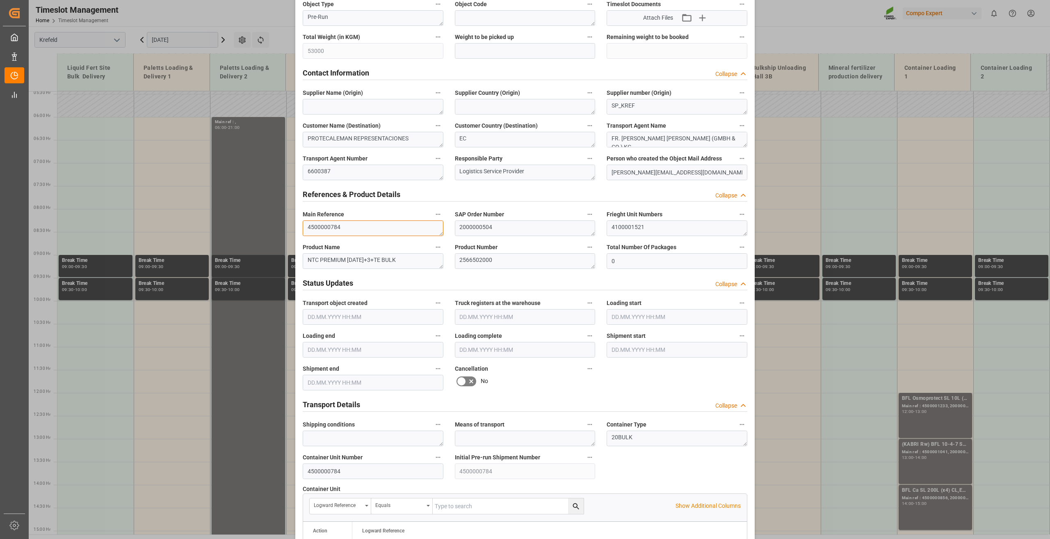
scroll to position [533, 0]
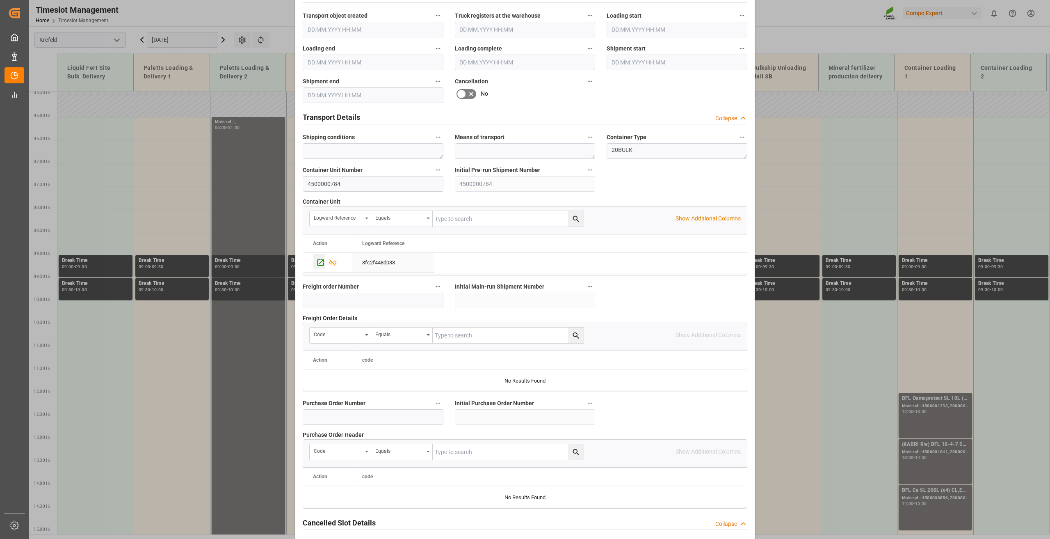
click at [317, 260] on icon "Press SPACE to select this row." at bounding box center [320, 262] width 9 height 9
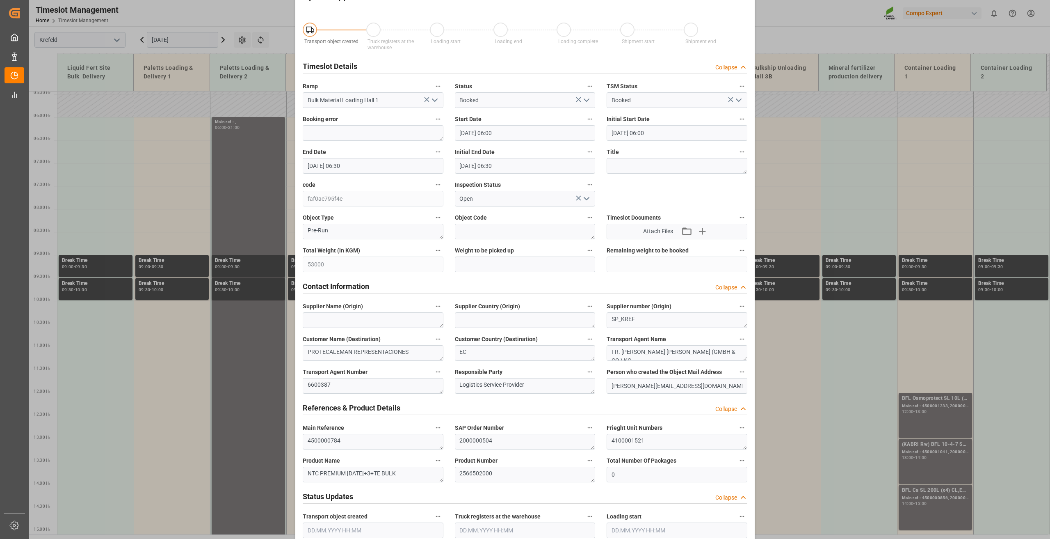
scroll to position [0, 0]
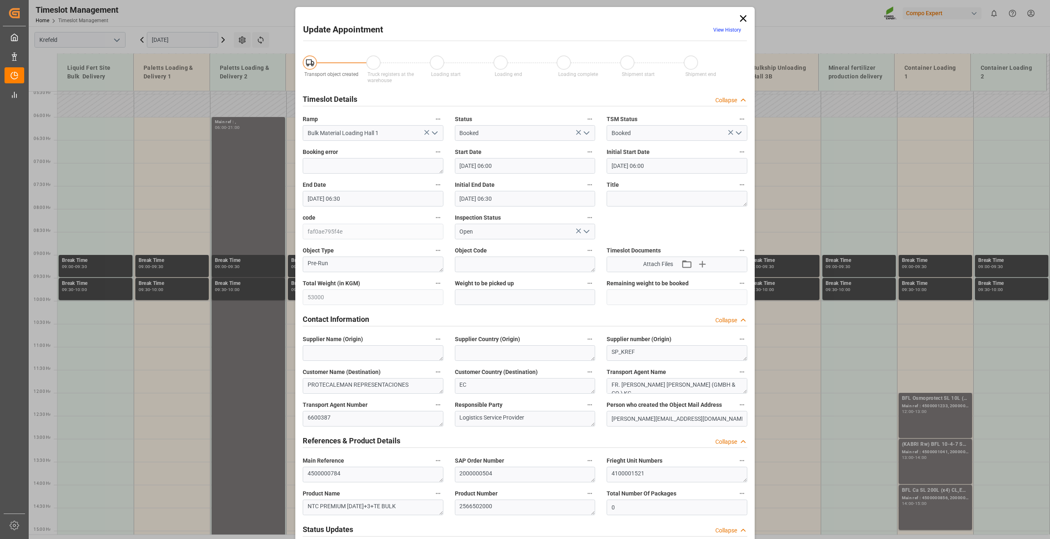
click at [740, 18] on icon at bounding box center [743, 18] width 11 height 11
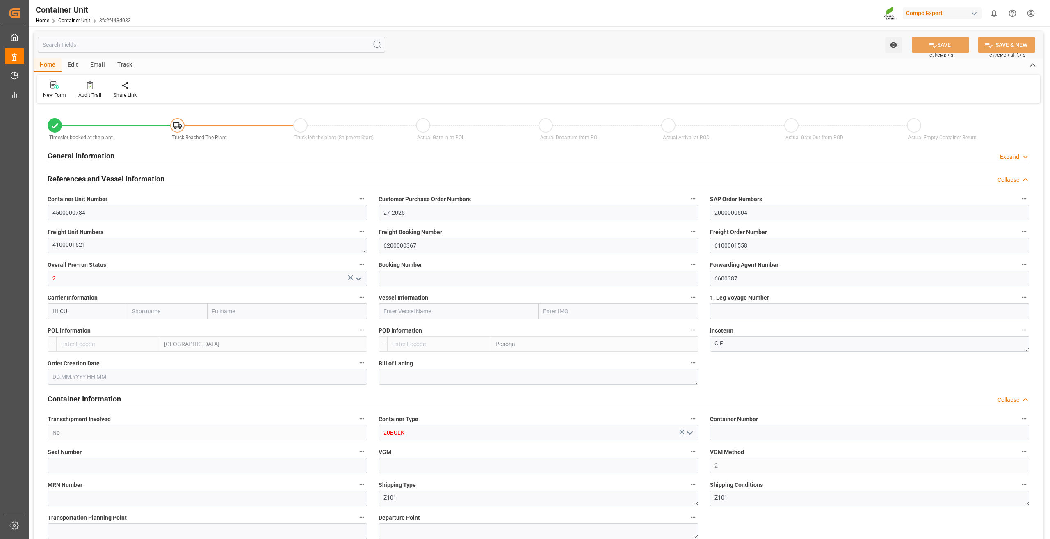
type input "Hapag Lloyd"
type input "Hapag Lloyd Aktiengesellschaft"
type input "BEANR"
type input "ECPSJ"
type input "9"
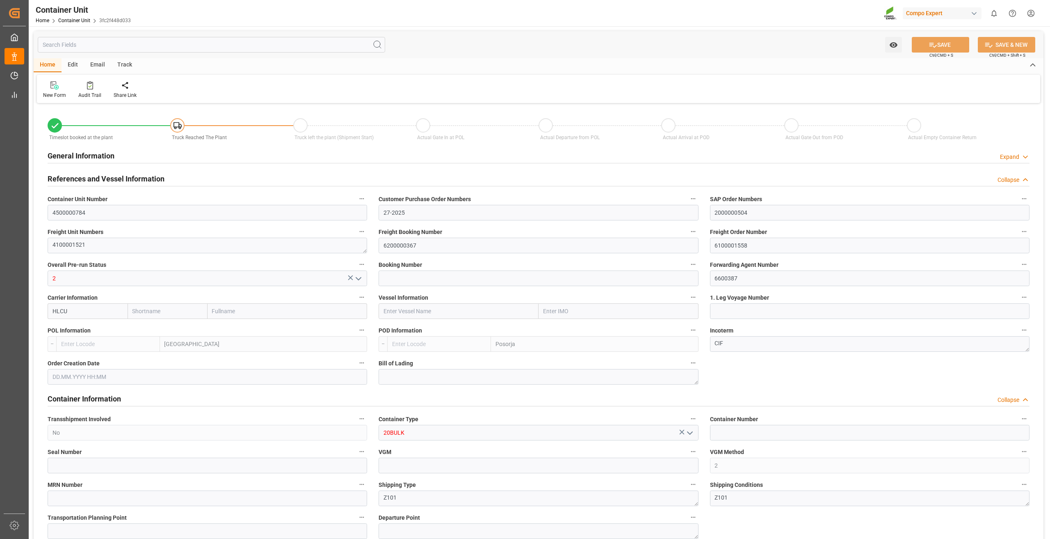
type input "0"
type input "9"
type input "0"
type input "53000"
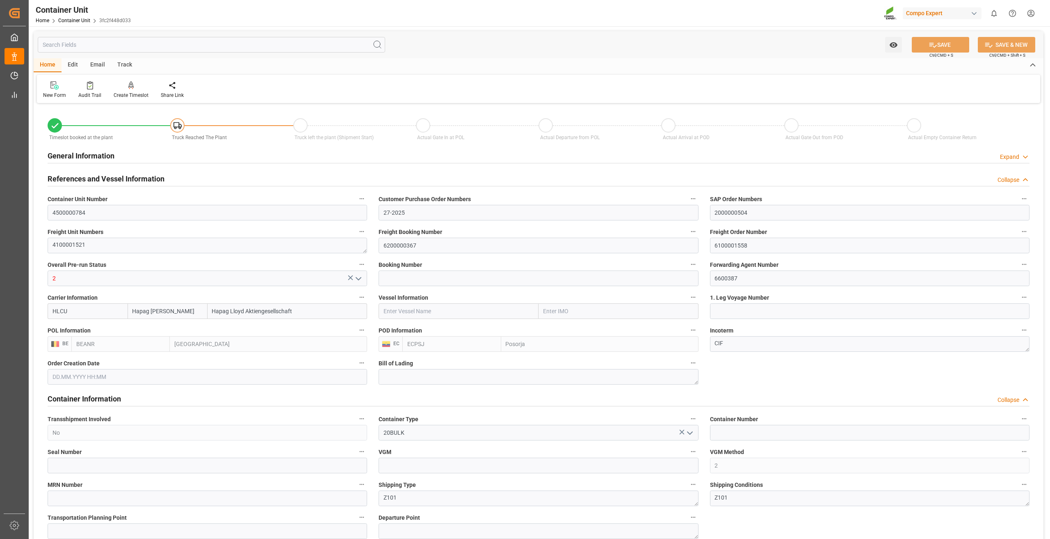
type input "17.09.2025"
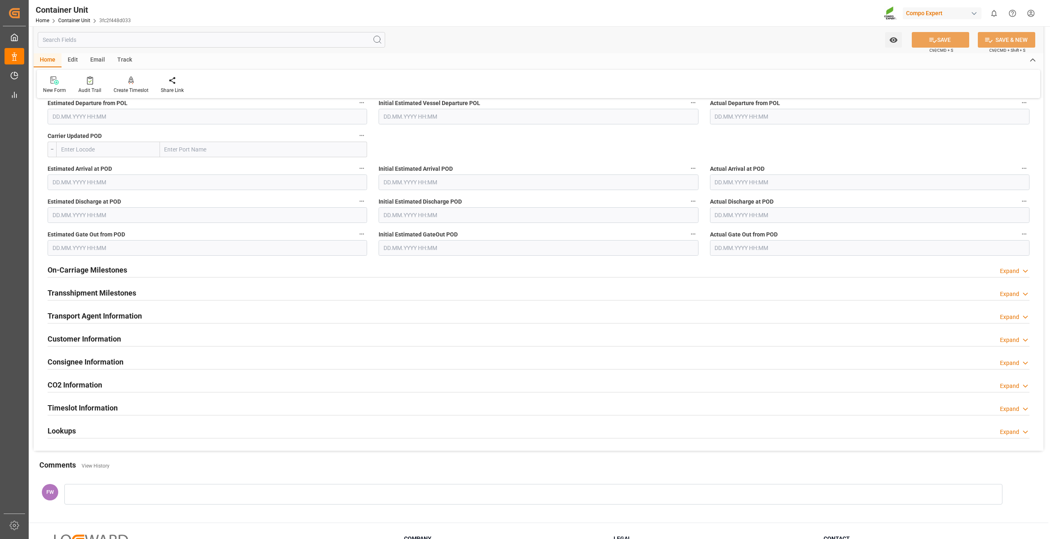
scroll to position [1029, 0]
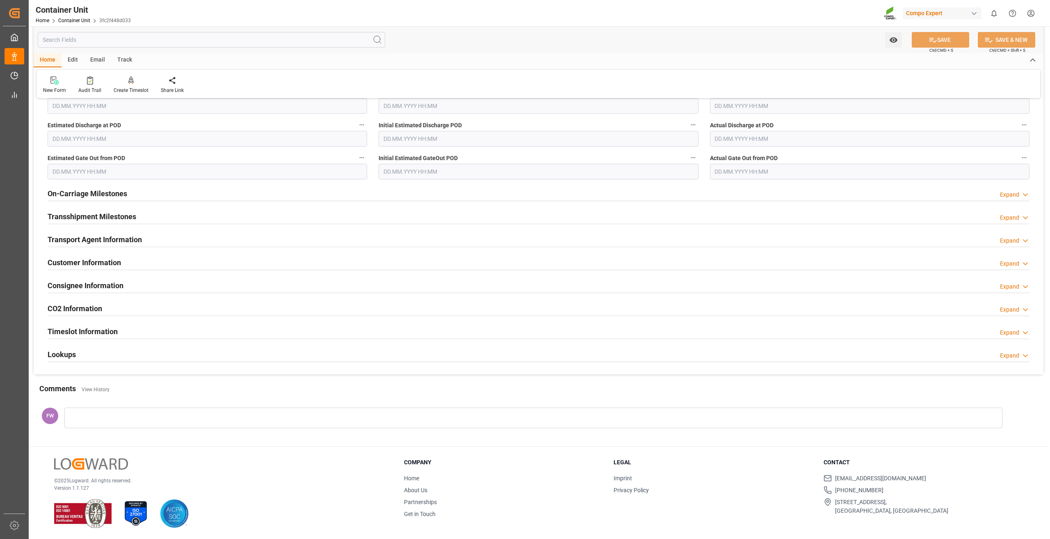
click at [69, 356] on h2 "Lookups" at bounding box center [62, 354] width 28 height 11
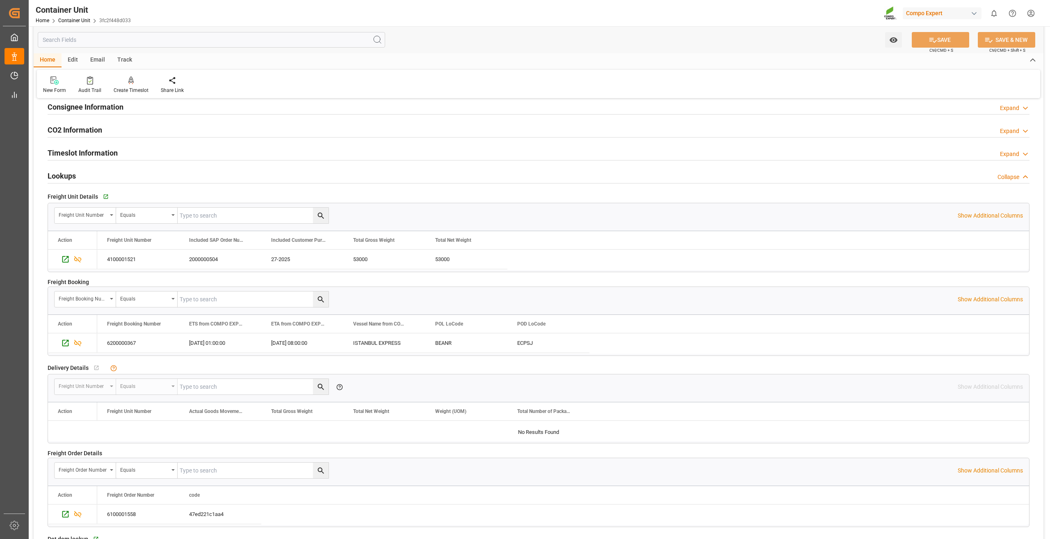
scroll to position [1234, 0]
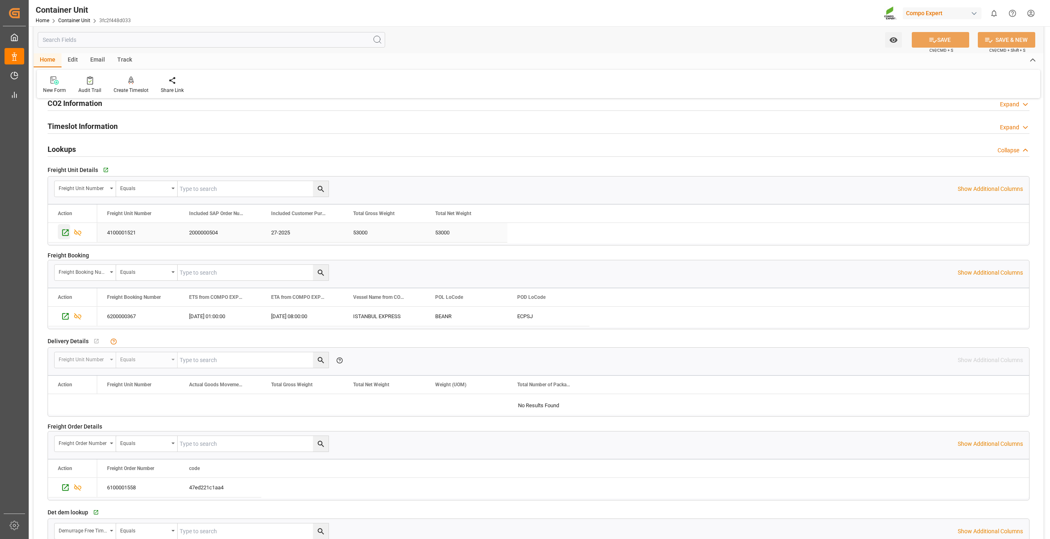
click at [64, 231] on icon "Press SPACE to select this row." at bounding box center [65, 232] width 9 height 9
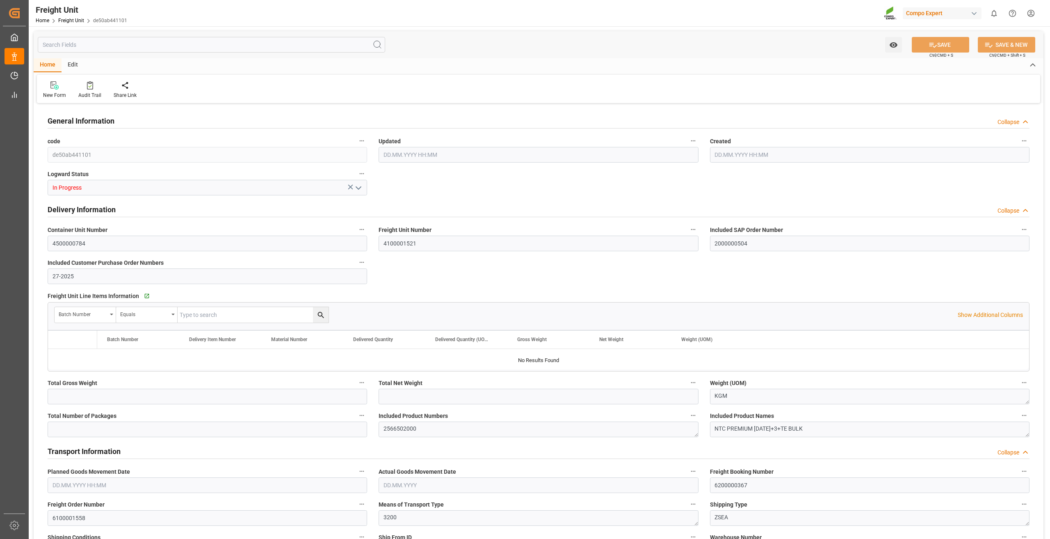
type input "53000"
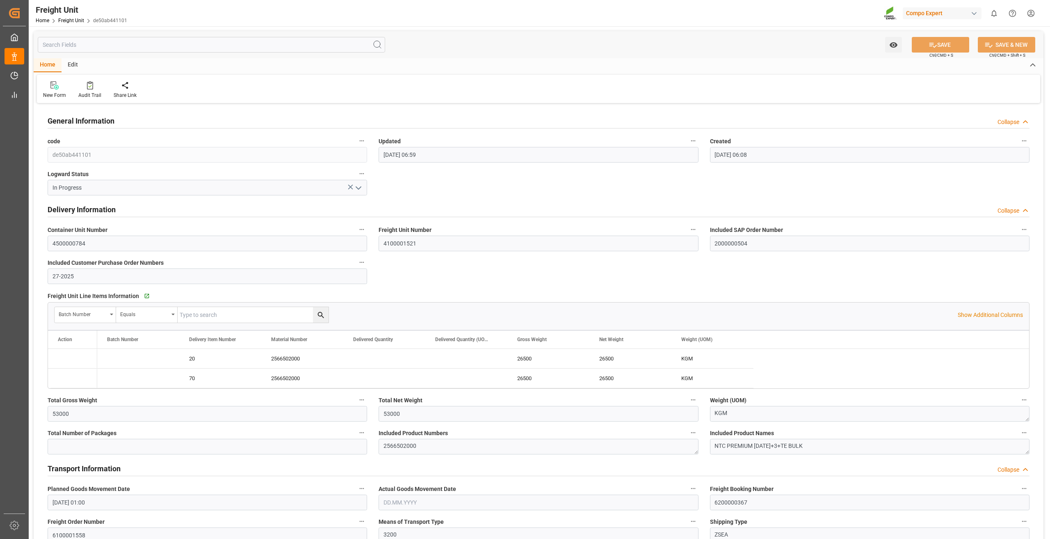
type input "[DATE] 06:59"
type input "[DATE] 06:08"
type input "[DATE] 01:00"
click at [66, 360] on icon "Press SPACE to select this row." at bounding box center [65, 358] width 9 height 9
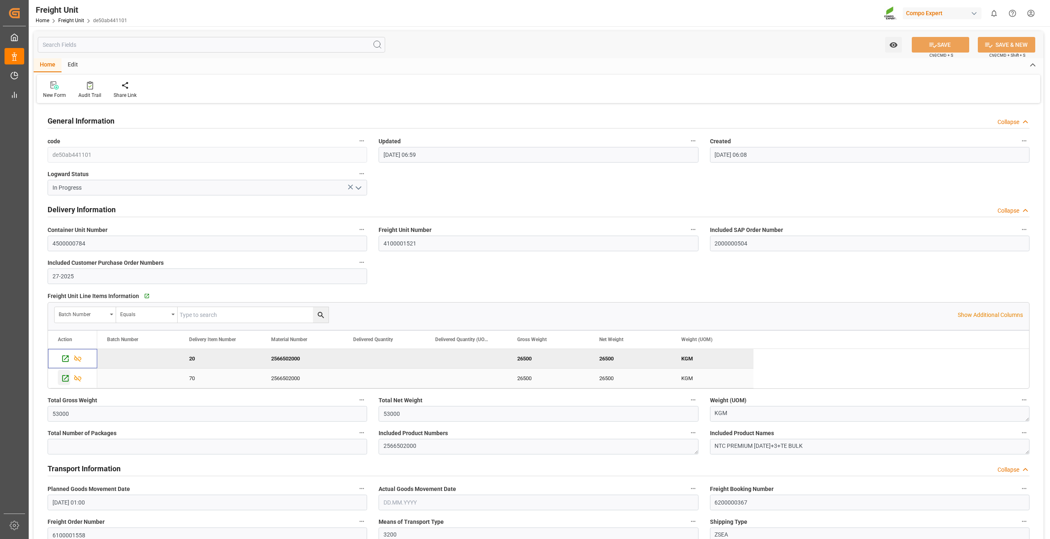
click at [69, 377] on icon "Press SPACE to select this row." at bounding box center [65, 378] width 9 height 9
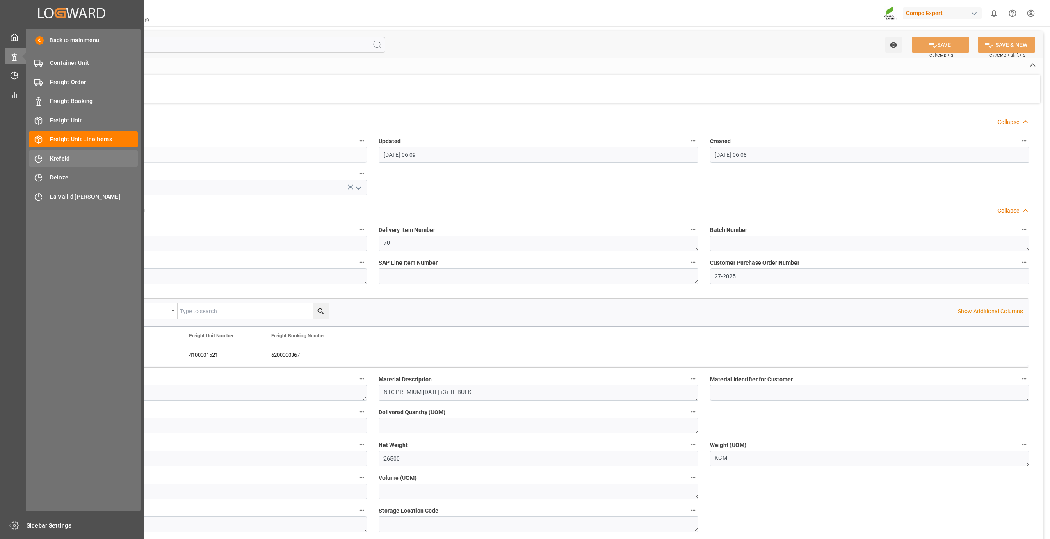
click at [57, 155] on span "Krefeld" at bounding box center [94, 158] width 88 height 9
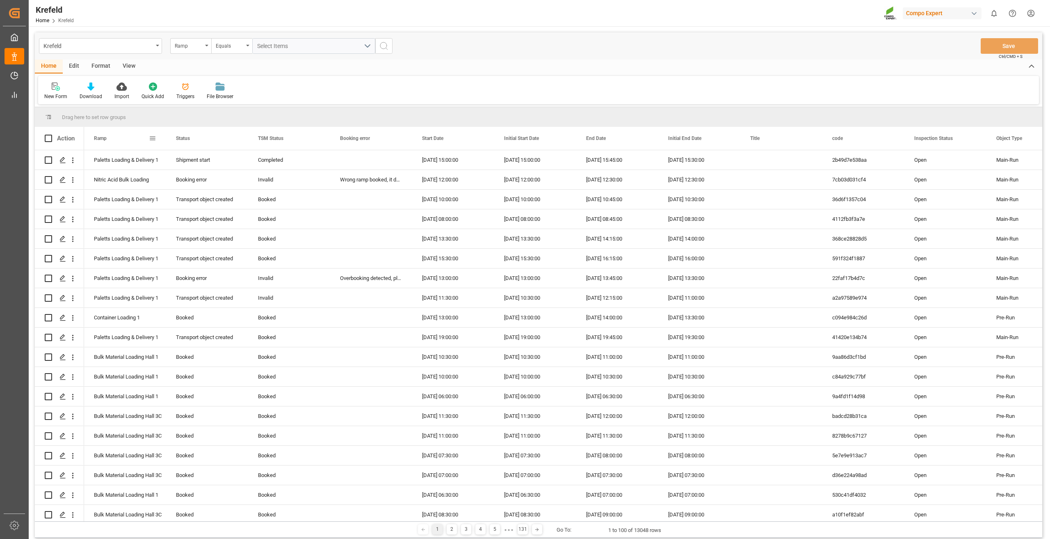
click at [150, 139] on span at bounding box center [152, 138] width 7 height 7
drag, startPoint x: 224, startPoint y: 136, endPoint x: 215, endPoint y: 136, distance: 9.4
click at [224, 136] on span "columns" at bounding box center [221, 139] width 7 height 7
click at [157, 140] on span "general" at bounding box center [160, 139] width 7 height 7
click at [335, 107] on div "Drag here to set row groups" at bounding box center [539, 117] width 1008 height 20
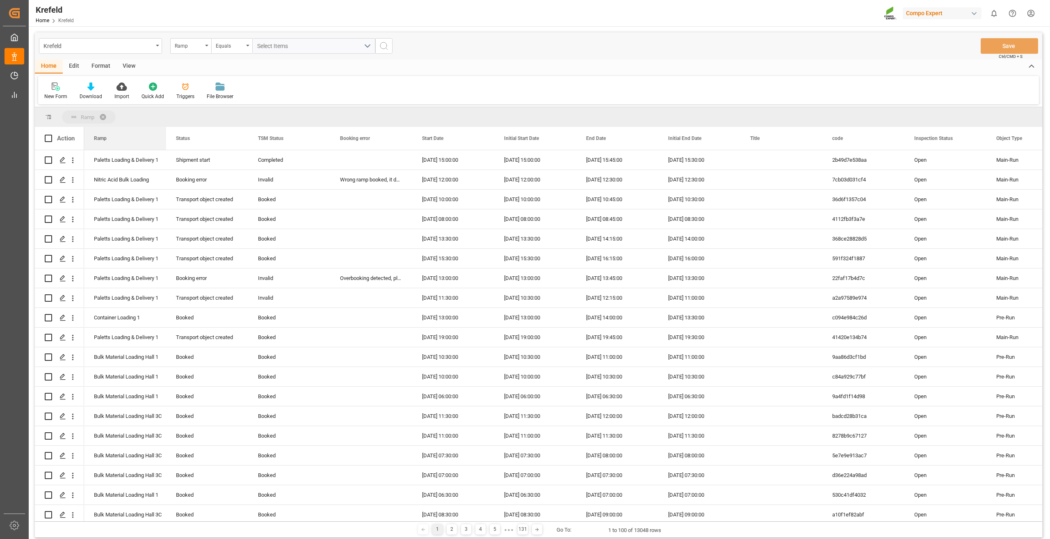
drag, startPoint x: 110, startPoint y: 141, endPoint x: 110, endPoint y: 124, distance: 16.4
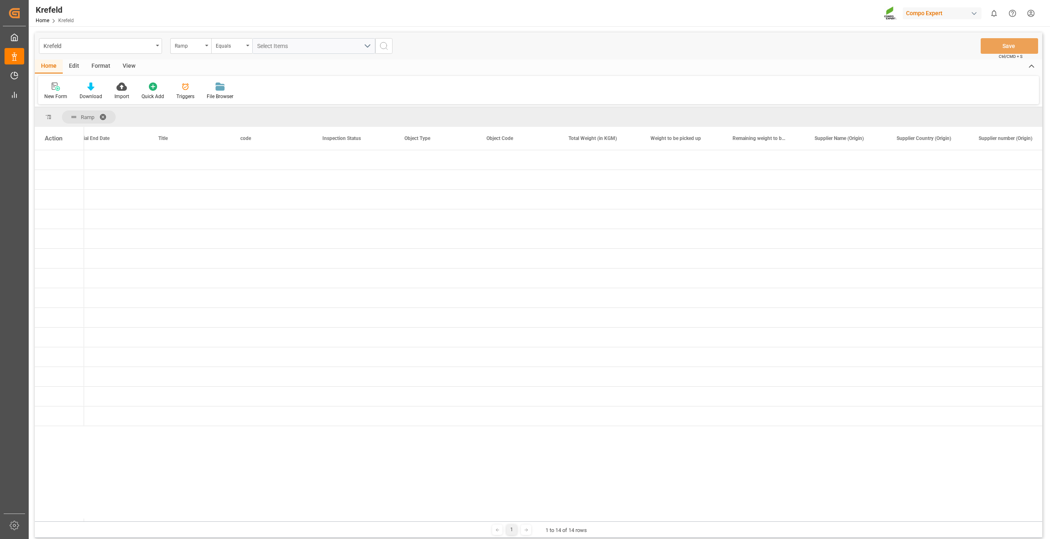
scroll to position [0, 594]
drag, startPoint x: 672, startPoint y: 142, endPoint x: 124, endPoint y: 138, distance: 547.7
click at [124, 138] on div "Weight to be picked up" at bounding box center [101, 138] width 55 height 23
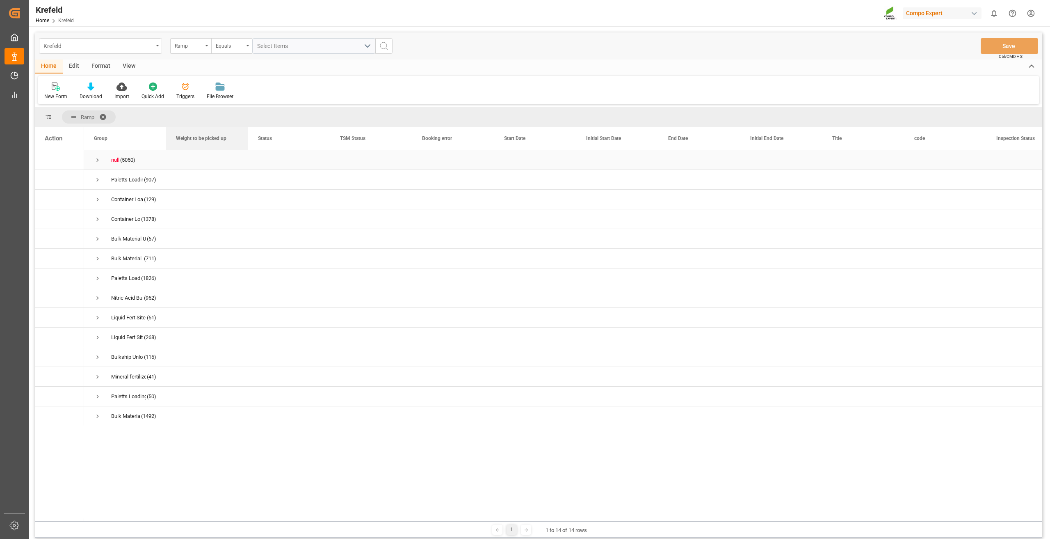
drag, startPoint x: 691, startPoint y: 143, endPoint x: 202, endPoint y: 152, distance: 489.1
click at [202, 152] on div "Action End Date Initial End Date Title" at bounding box center [539, 324] width 1008 height 394
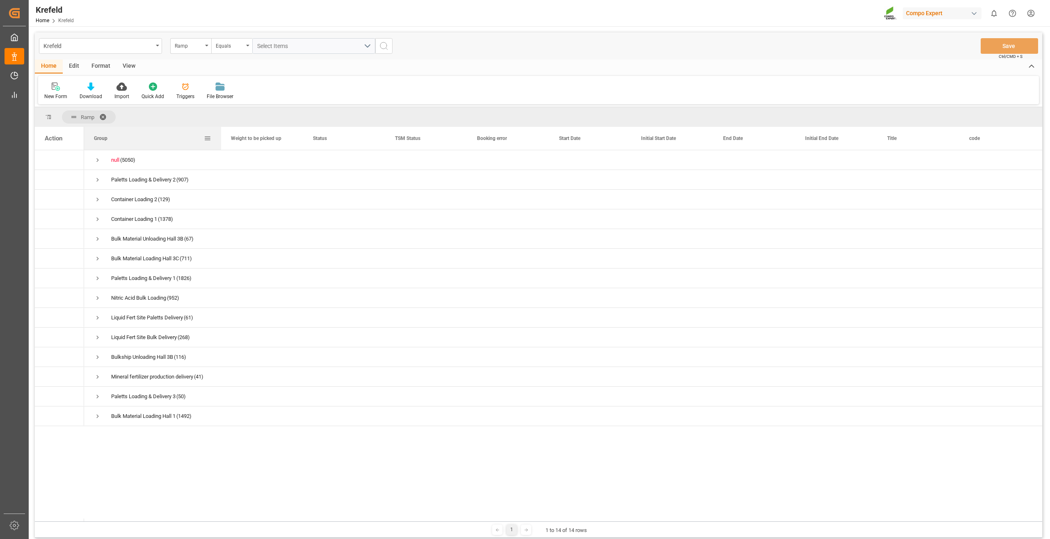
drag, startPoint x: 165, startPoint y: 135, endPoint x: 220, endPoint y: 136, distance: 55.4
click at [220, 136] on div at bounding box center [221, 138] width 3 height 23
click at [97, 279] on span "Press SPACE to select this row." at bounding box center [97, 277] width 7 height 7
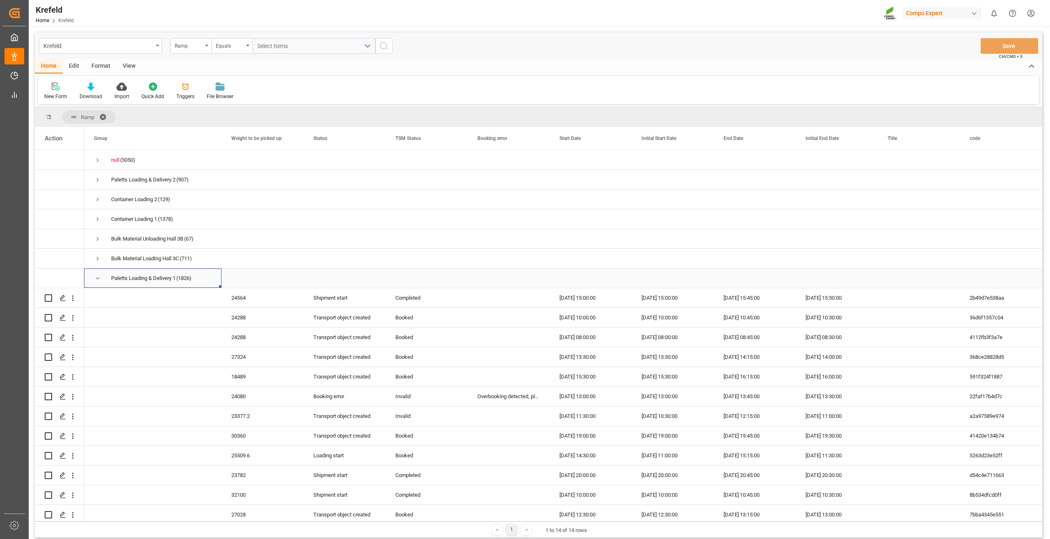
click at [94, 279] on span "Press SPACE to select this row." at bounding box center [97, 277] width 7 height 7
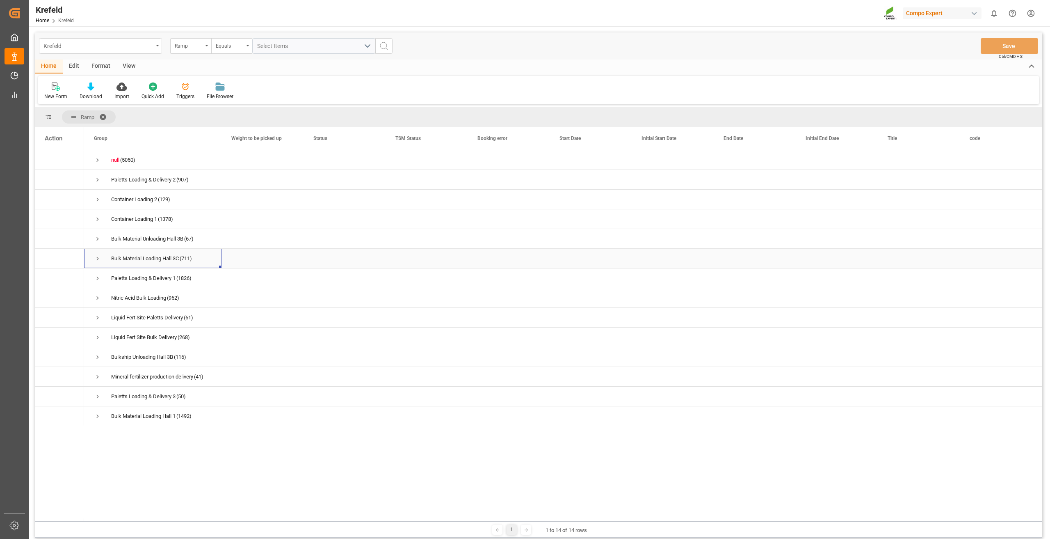
click at [95, 260] on span "Press SPACE to select this row." at bounding box center [97, 258] width 7 height 7
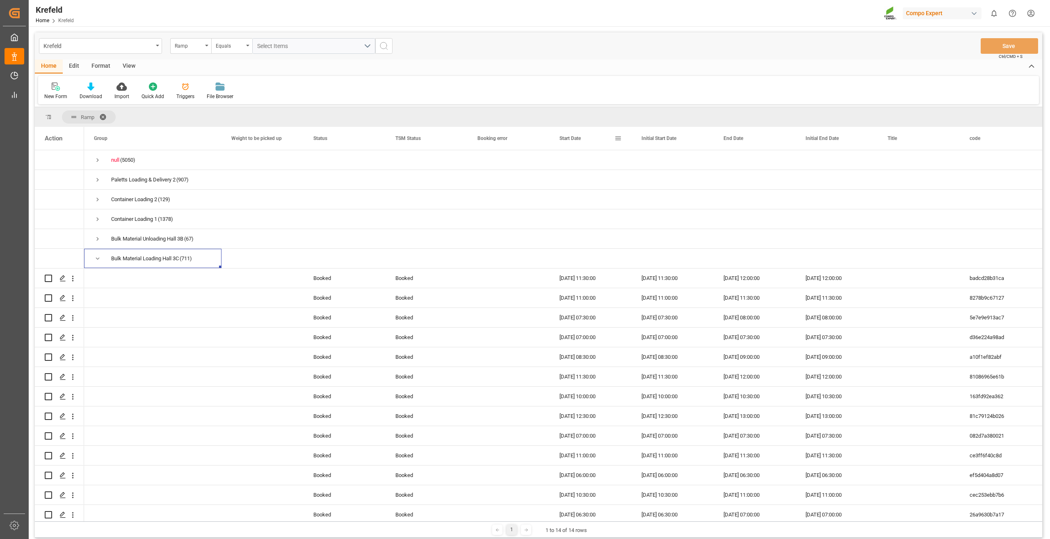
click at [618, 140] on span at bounding box center [618, 138] width 7 height 7
click at [687, 136] on span "columns" at bounding box center [687, 139] width 7 height 7
click at [658, 141] on span "filter" at bounding box center [655, 139] width 7 height 7
click at [665, 157] on div "Equals" at bounding box center [656, 161] width 80 height 13
click at [644, 199] on span "Greater than" at bounding box center [631, 202] width 29 height 6
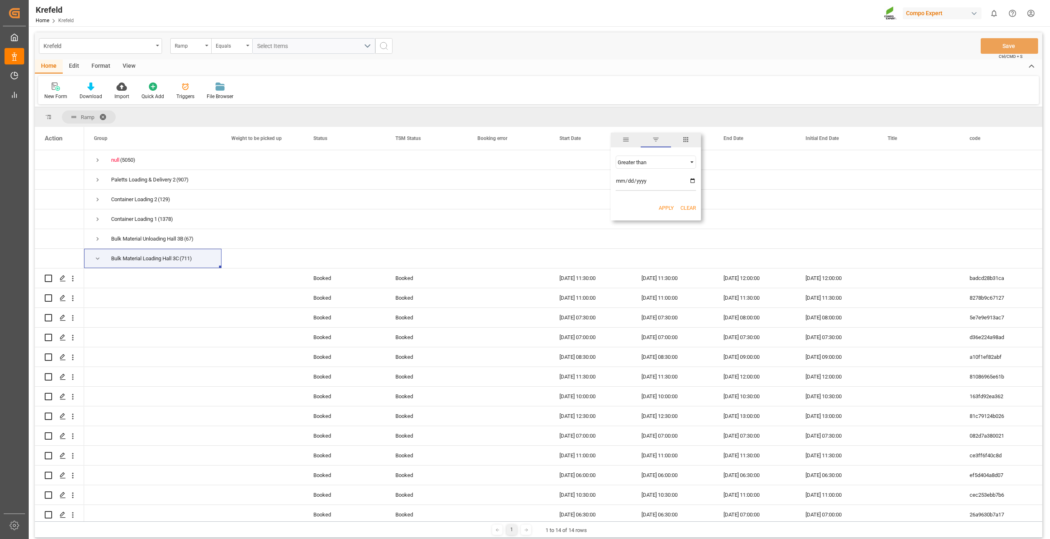
click at [693, 179] on input "date" at bounding box center [656, 182] width 80 height 16
type input "2025-09-10"
click at [662, 207] on button "Apply" at bounding box center [666, 208] width 15 height 8
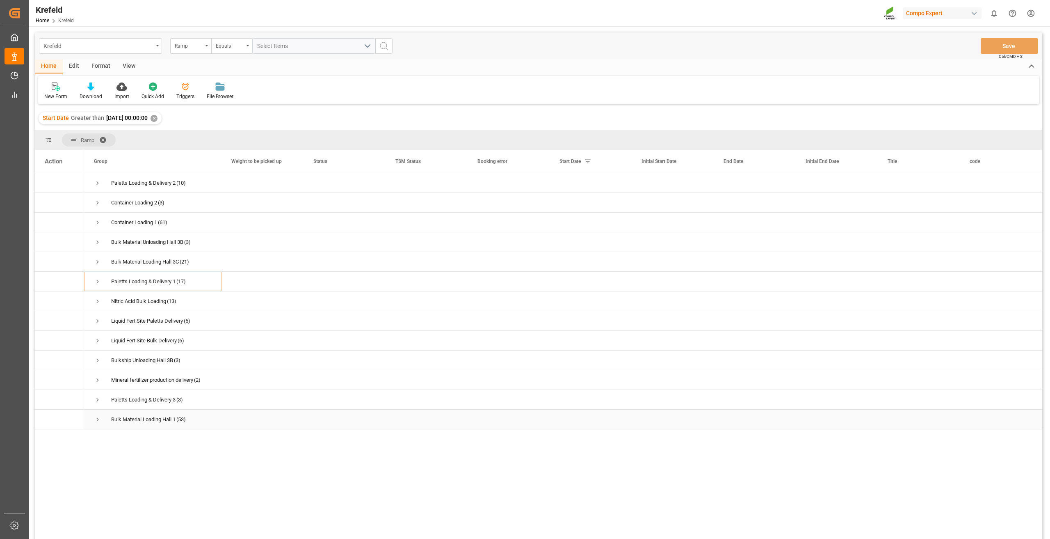
click at [95, 417] on span "Press SPACE to select this row." at bounding box center [97, 419] width 7 height 7
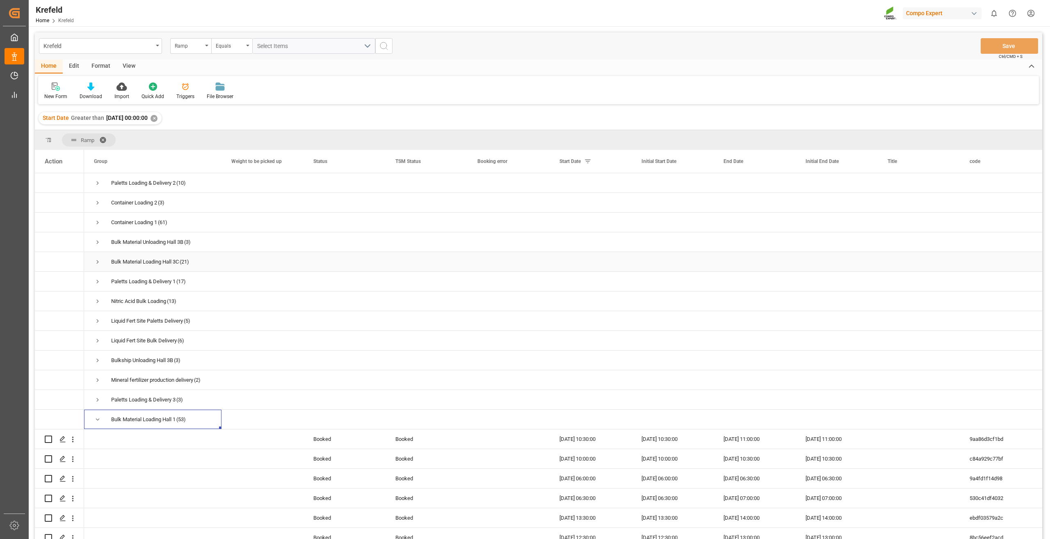
scroll to position [246, 0]
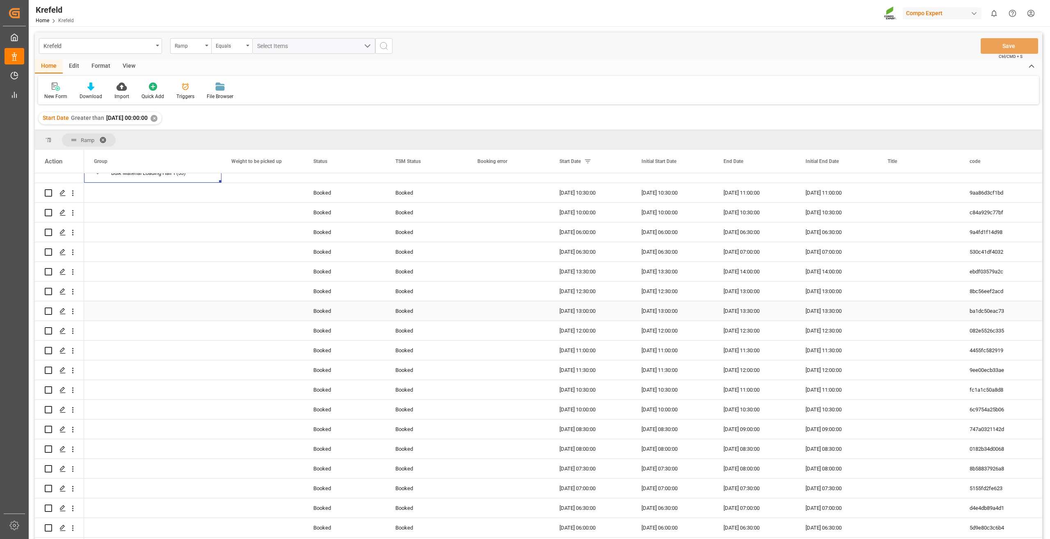
click at [585, 318] on div "18.09.2025 13:00:00" at bounding box center [591, 310] width 82 height 19
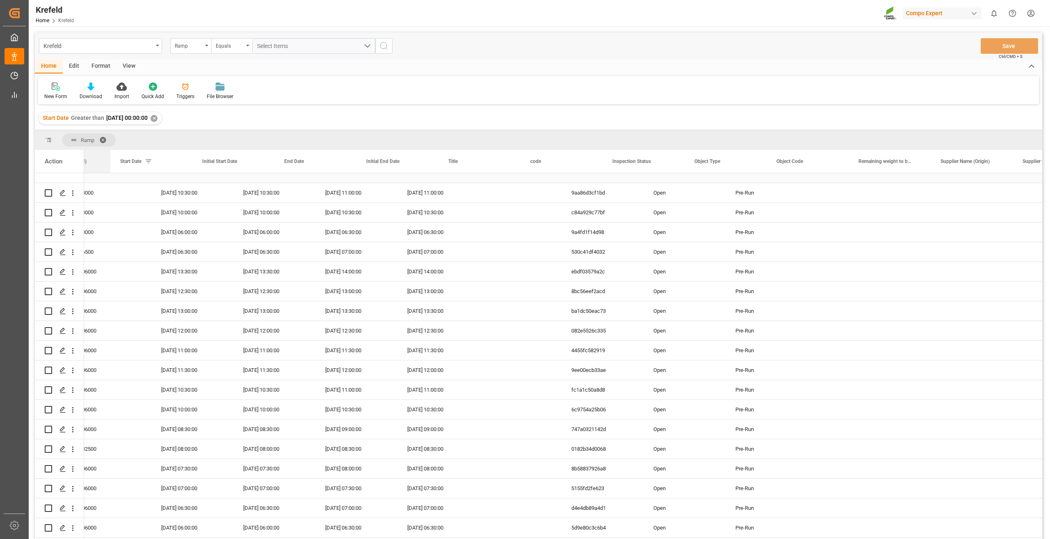
scroll to position [0, 0]
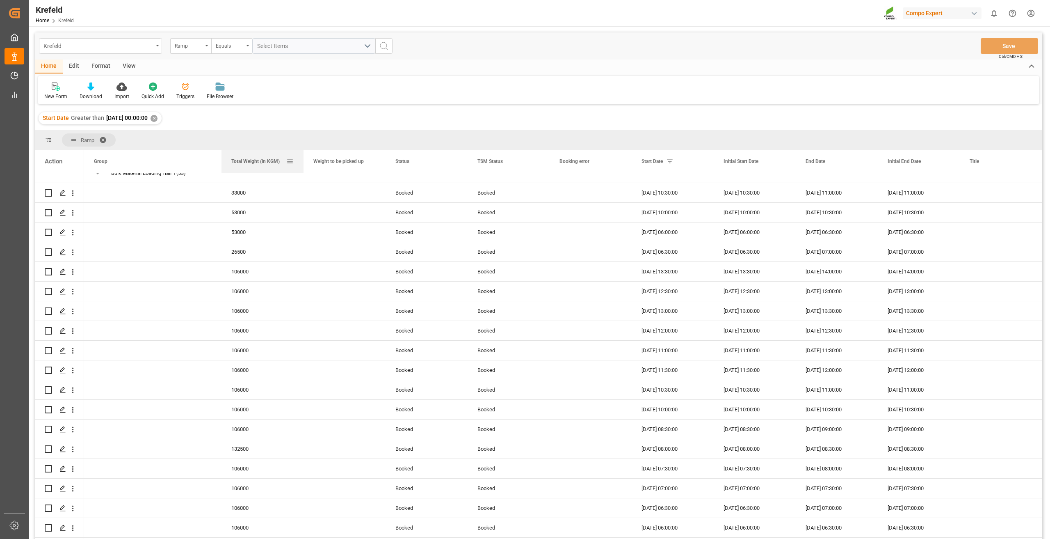
drag, startPoint x: 417, startPoint y: 160, endPoint x: 267, endPoint y: 170, distance: 150.1
click at [259, 339] on div "106000" at bounding box center [263, 330] width 82 height 19
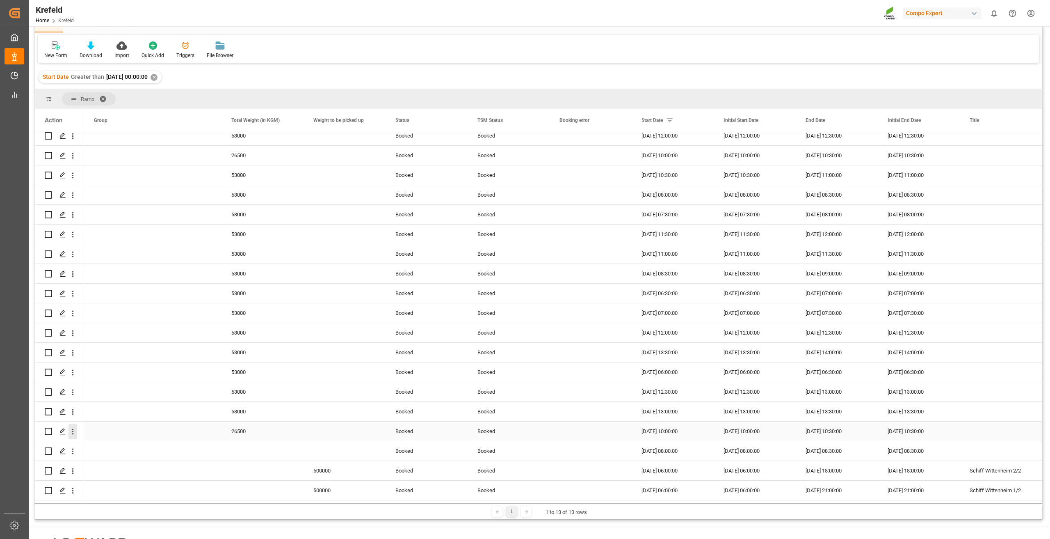
click at [75, 427] on icon "open menu" at bounding box center [73, 431] width 9 height 9
click at [93, 441] on span "Open in new tab" at bounding box center [126, 445] width 75 height 9
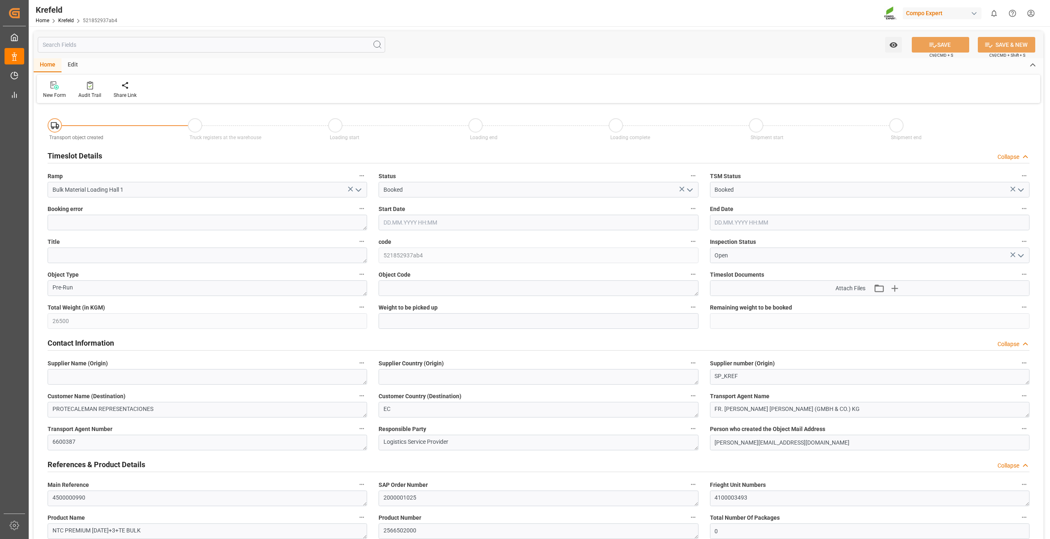
type input "19.09.2025 10:00"
type input "19.09.2025 10:30"
type input "28.08.2025 07:28"
drag, startPoint x: 101, startPoint y: 495, endPoint x: -9, endPoint y: 500, distance: 110.5
click at [0, 500] on html "Created by potrace 1.15, written by Peter Selinger 2001-2017 Created by potrace…" at bounding box center [525, 269] width 1050 height 539
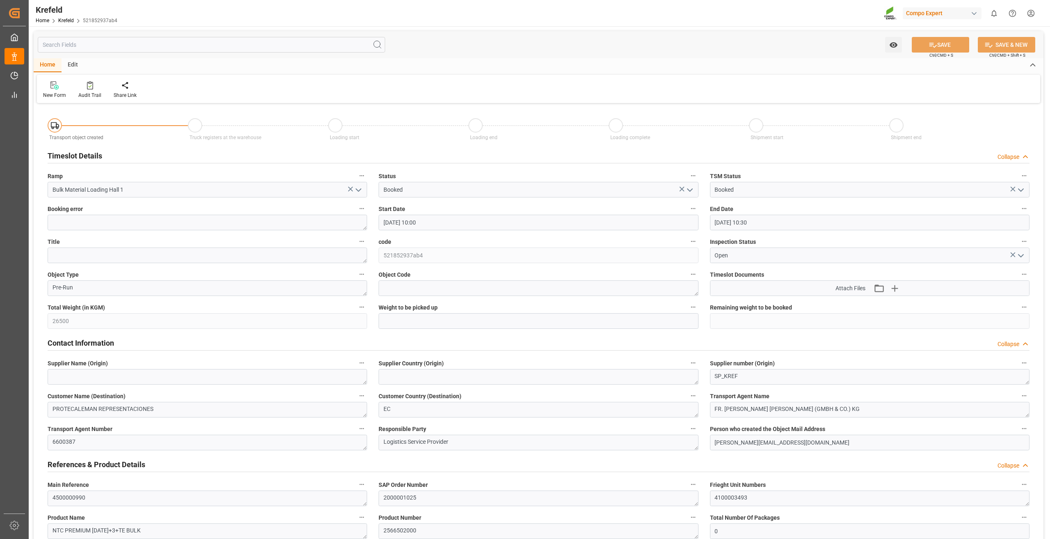
click at [416, 146] on div "Timeslot Details Collapse" at bounding box center [539, 155] width 994 height 23
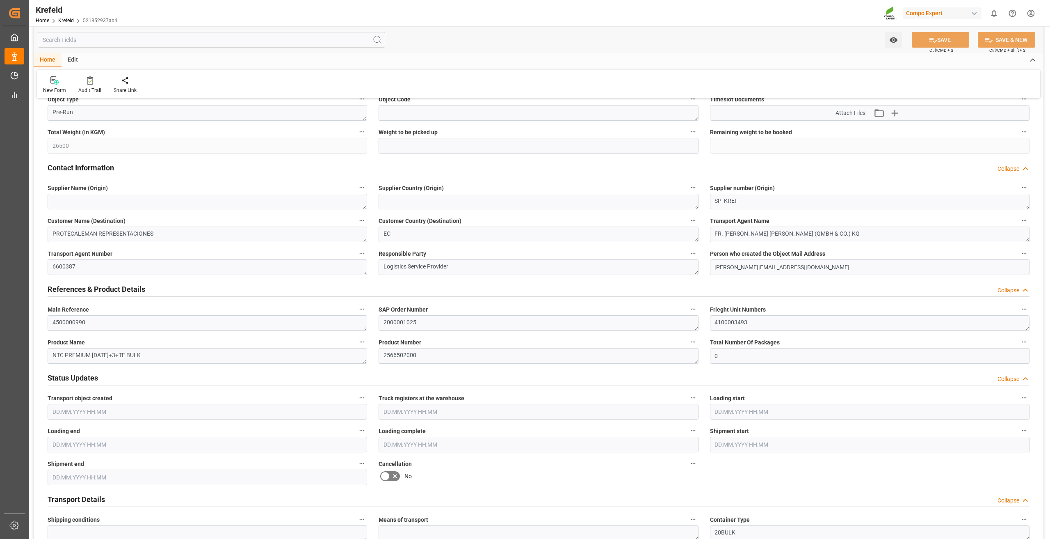
scroll to position [328, 0]
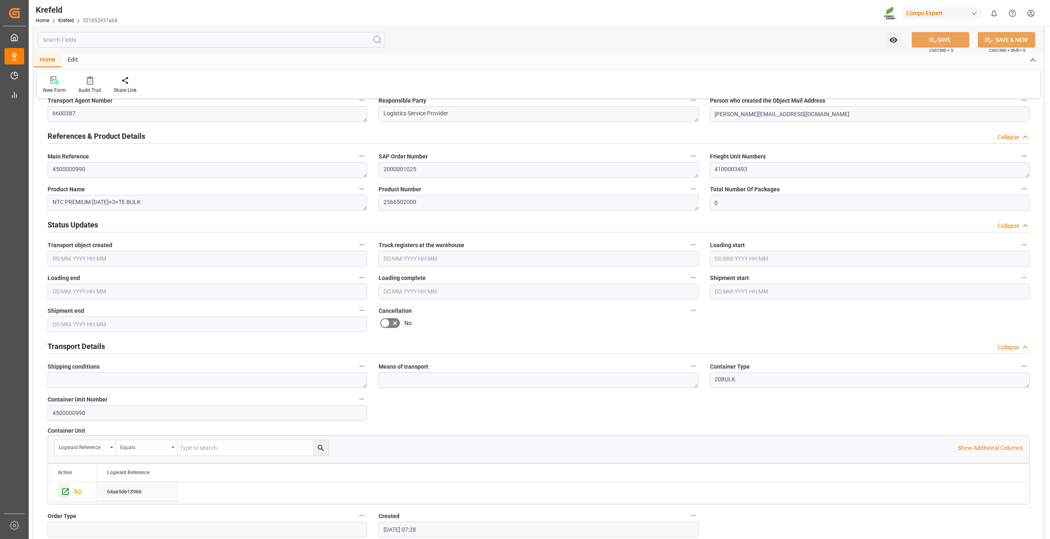
click at [60, 492] on div "Press SPACE to select this row." at bounding box center [64, 490] width 12 height 15
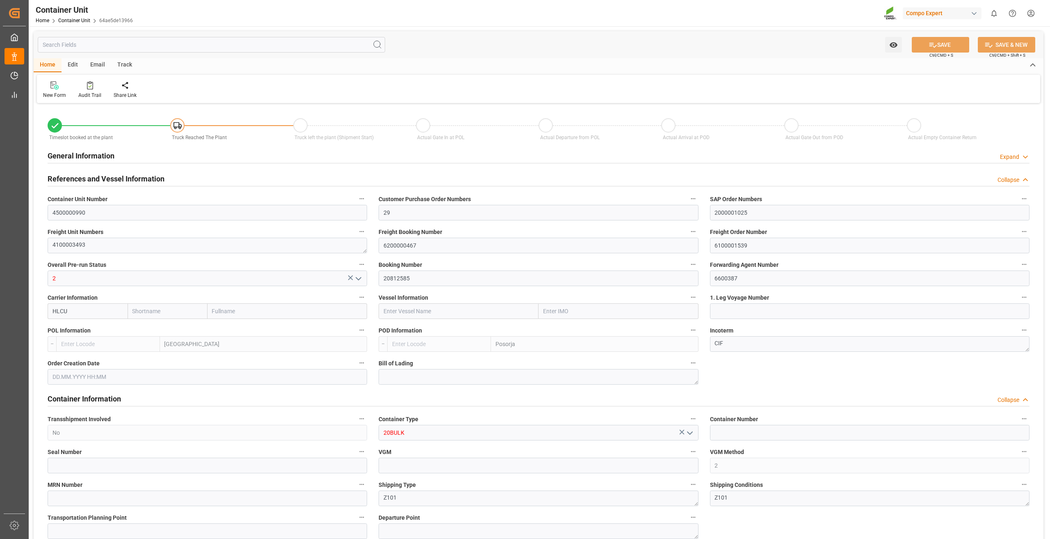
type input "Hapag [PERSON_NAME]"
type input "Hapag Lloyd Aktiengesellschaft"
type input "BEANR"
type input "ECPSJ"
type input "9"
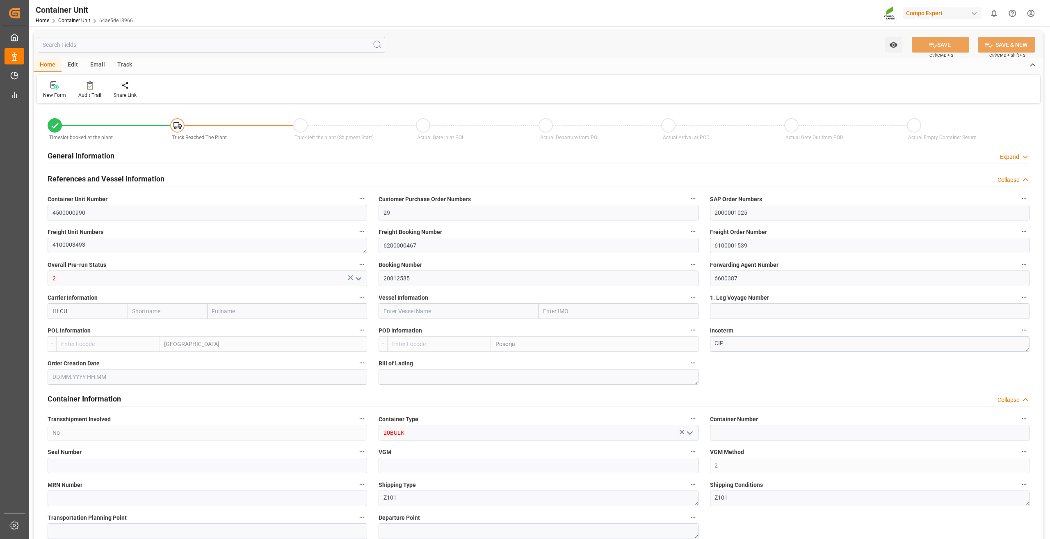
type input "0"
type input "9"
type input "0"
type input "26500"
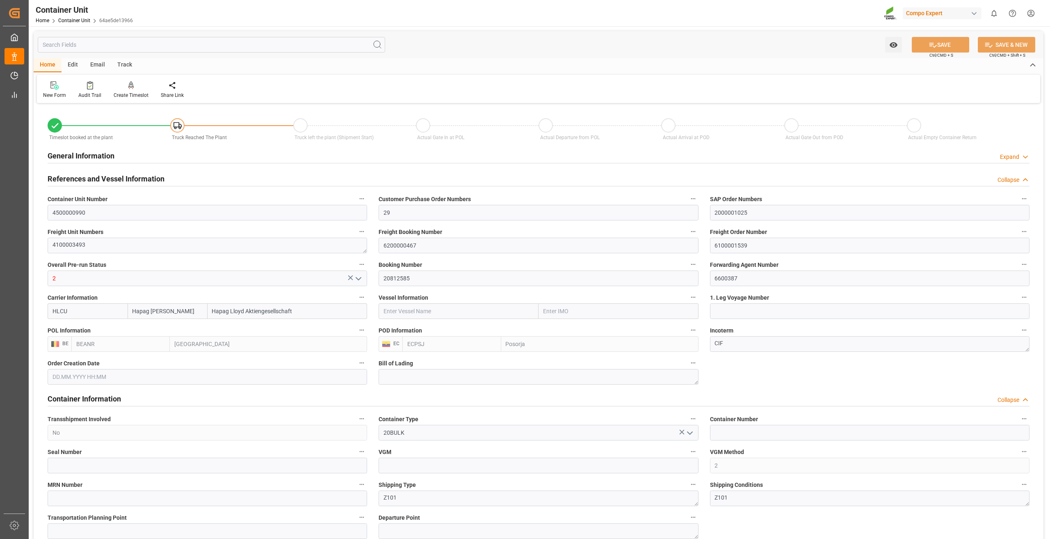
type input "[DATE]"
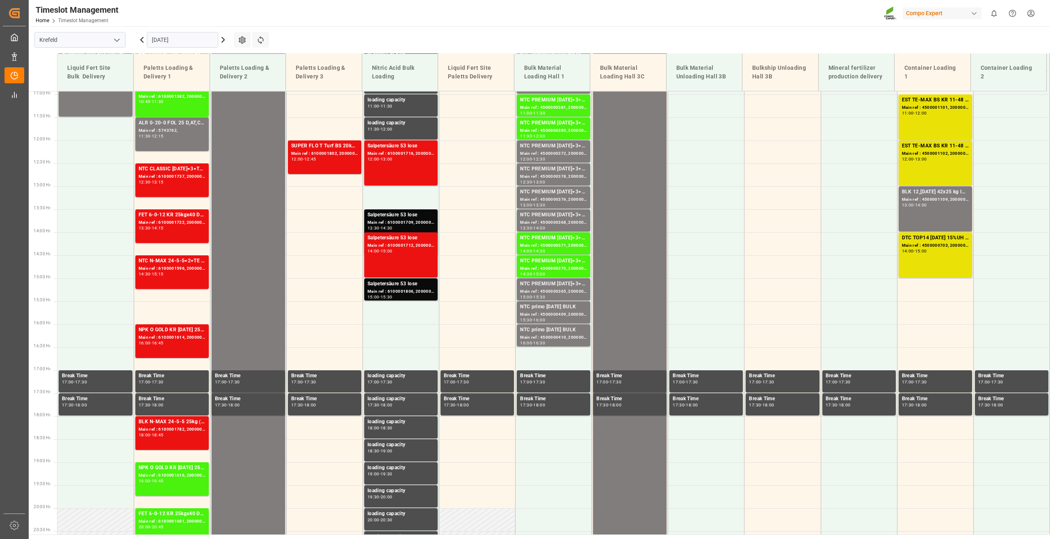
scroll to position [414, 0]
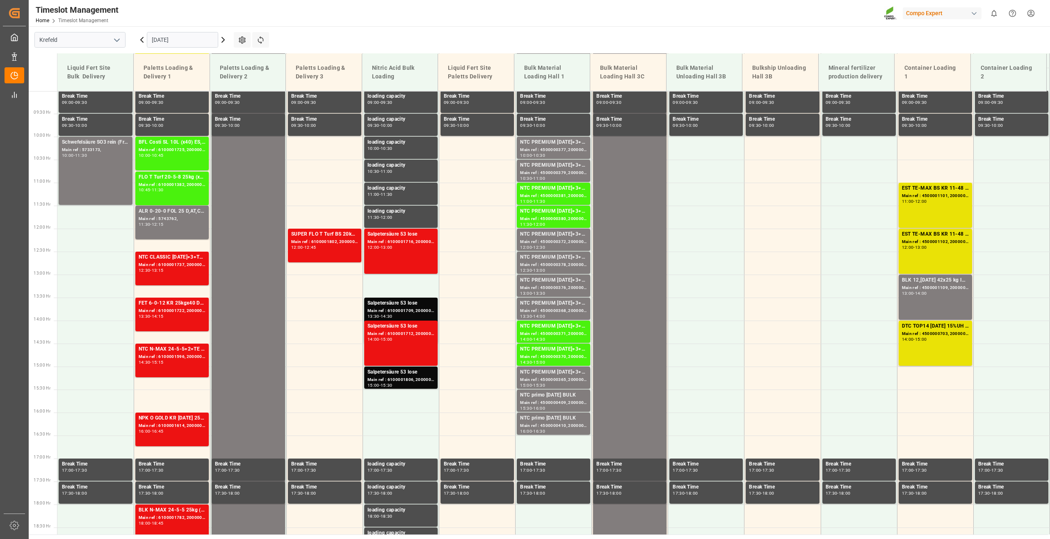
click at [220, 41] on icon at bounding box center [223, 40] width 10 height 10
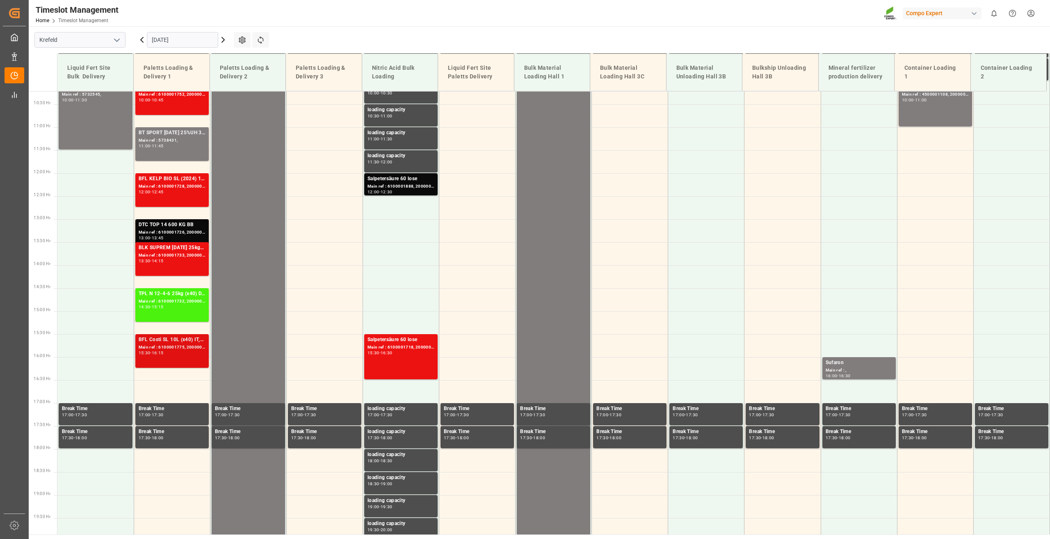
scroll to position [455, 0]
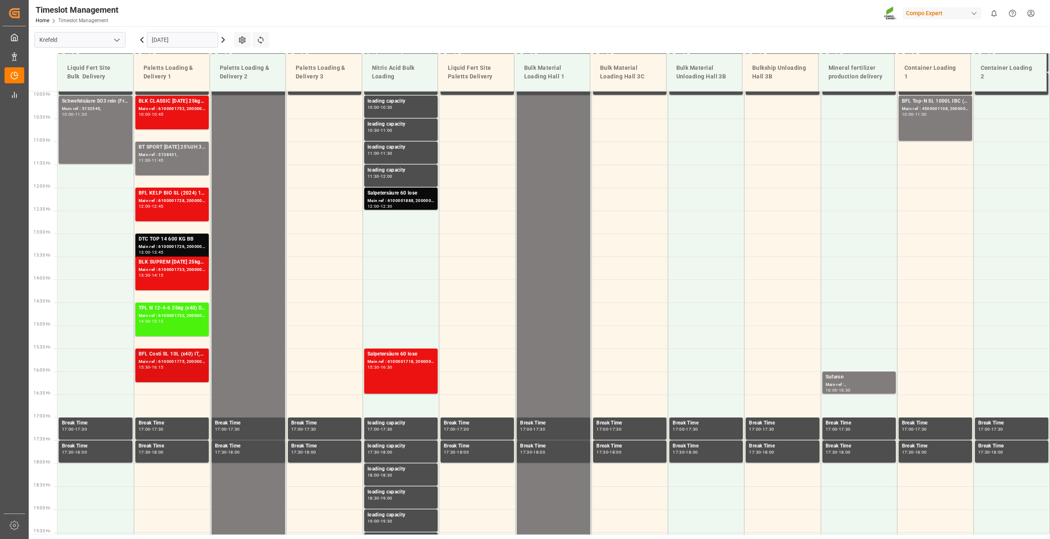
click at [170, 362] on div "Main ref : 6100001775, 2000001454" at bounding box center [172, 361] width 67 height 7
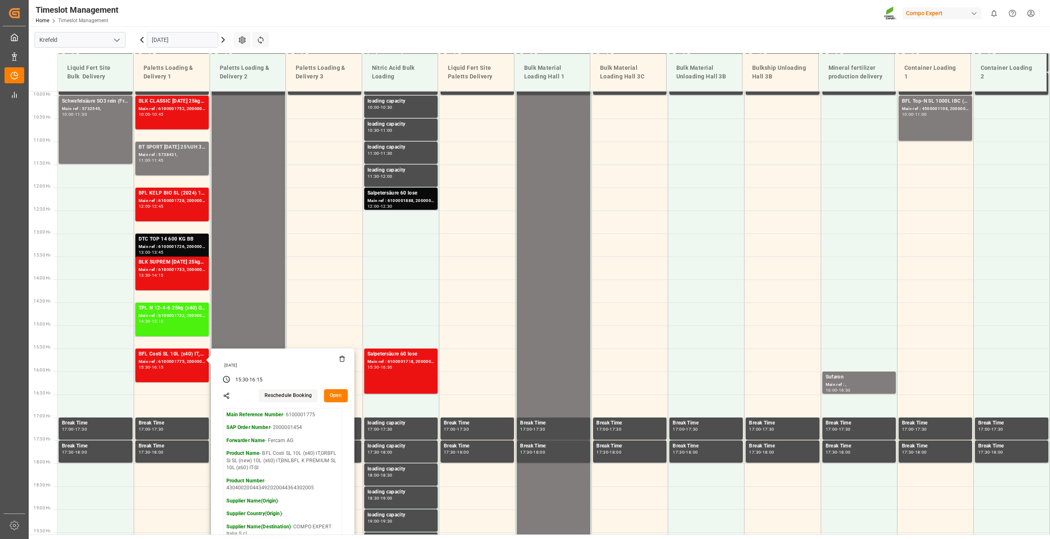
click at [44, 353] on Hr "15:30 Hr" at bounding box center [41, 348] width 25 height 23
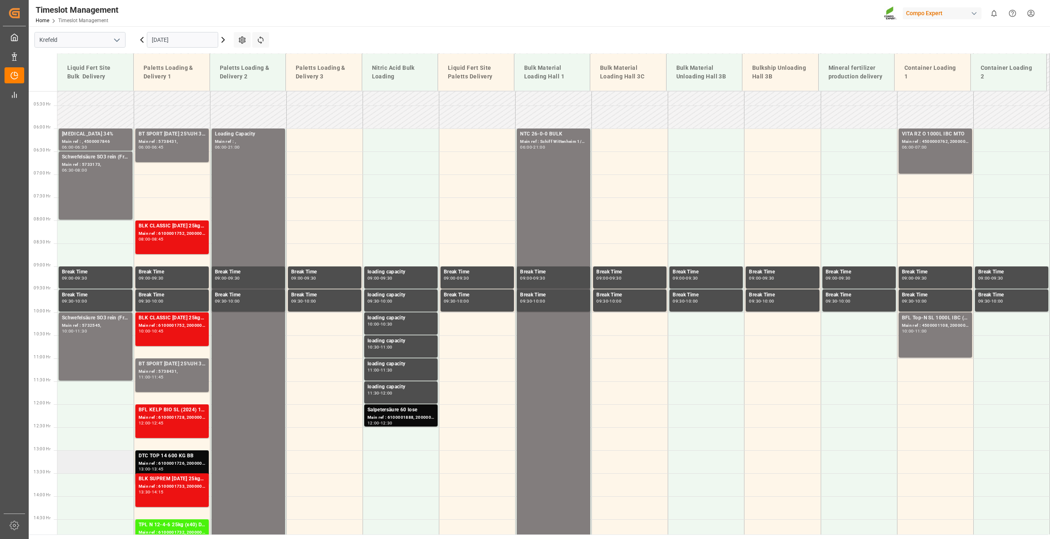
scroll to position [209, 0]
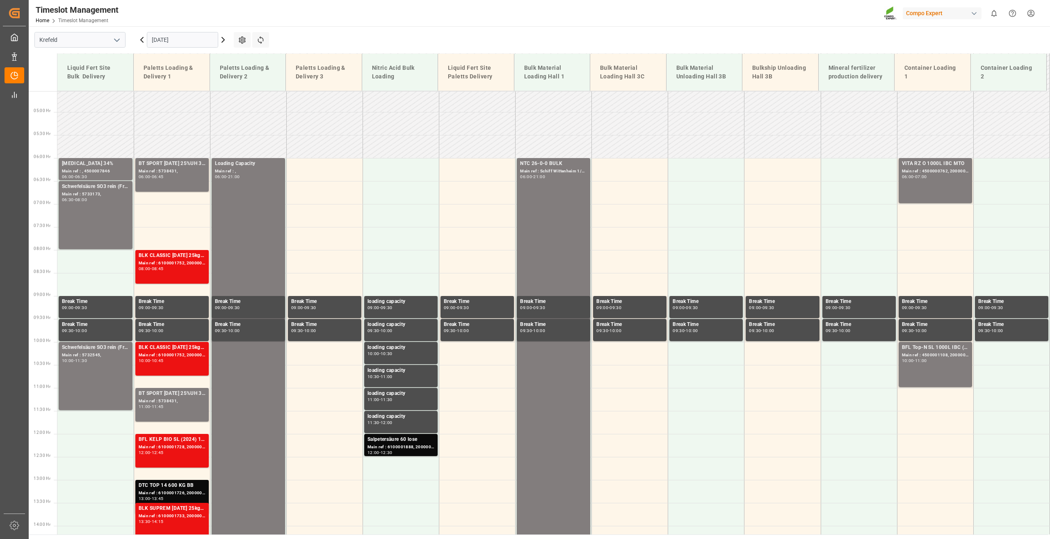
click at [143, 41] on icon at bounding box center [142, 39] width 2 height 5
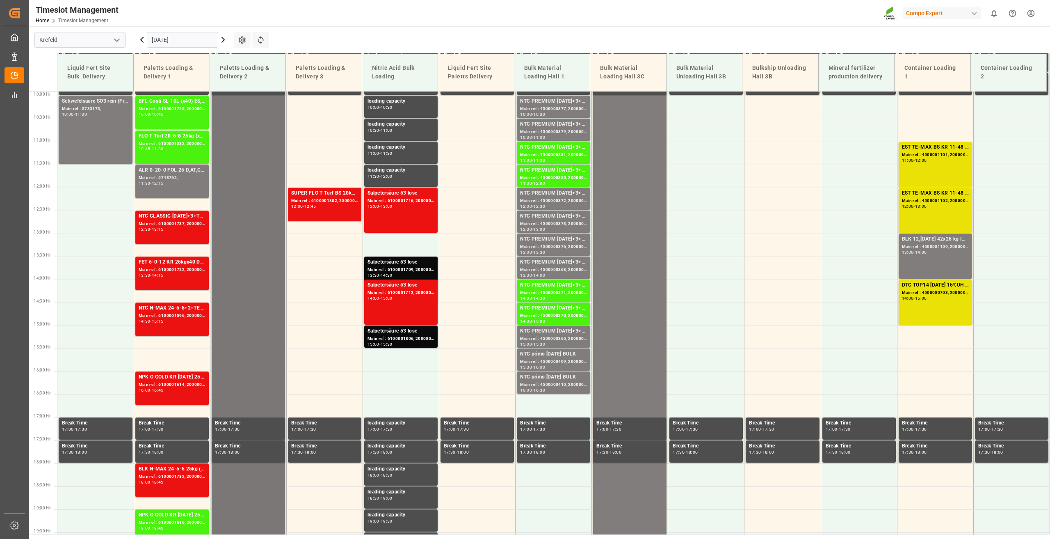
scroll to position [414, 0]
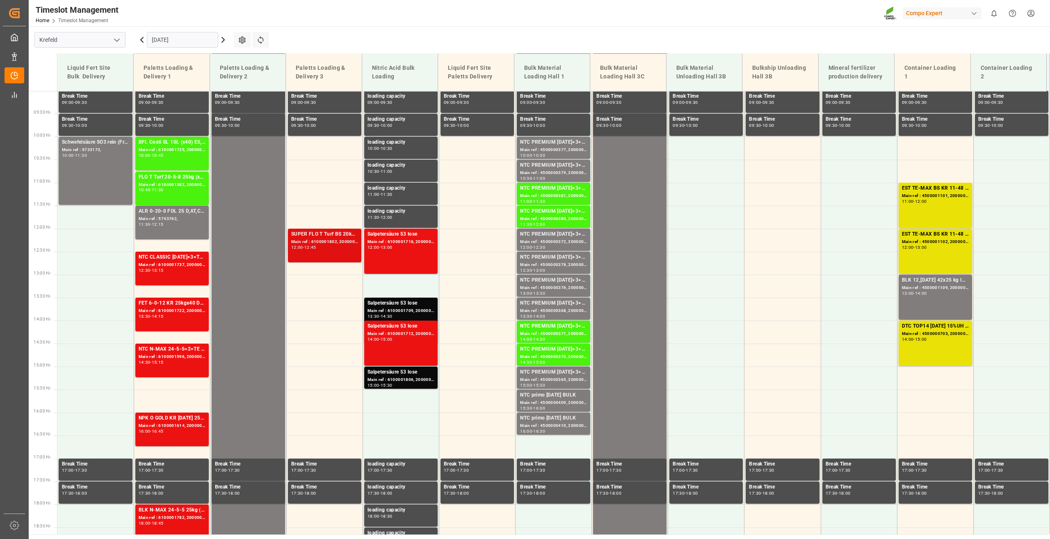
click at [322, 245] on div "Main ref : 6100001802, 2000001427" at bounding box center [324, 241] width 67 height 7
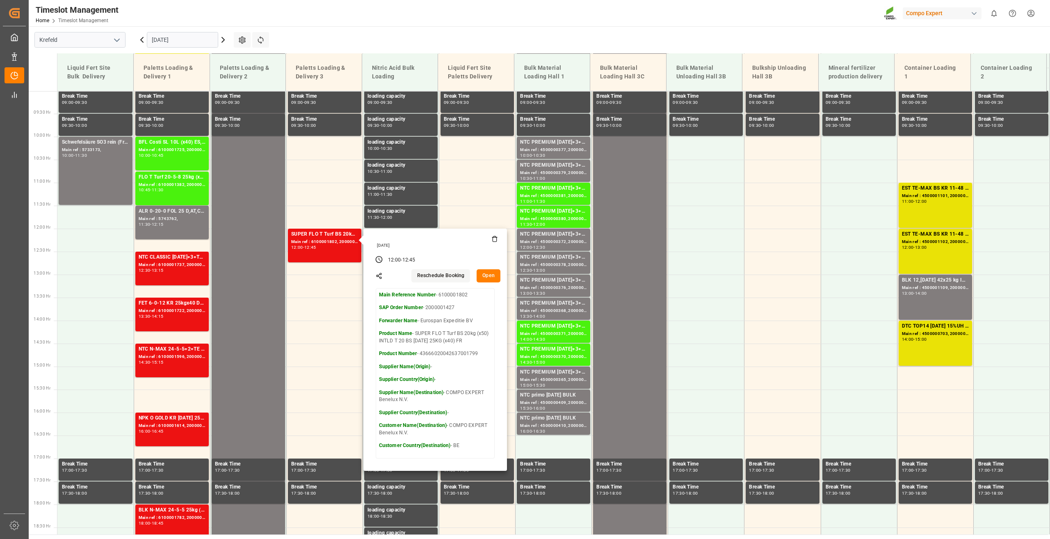
click at [485, 276] on button "Open" at bounding box center [489, 275] width 24 height 13
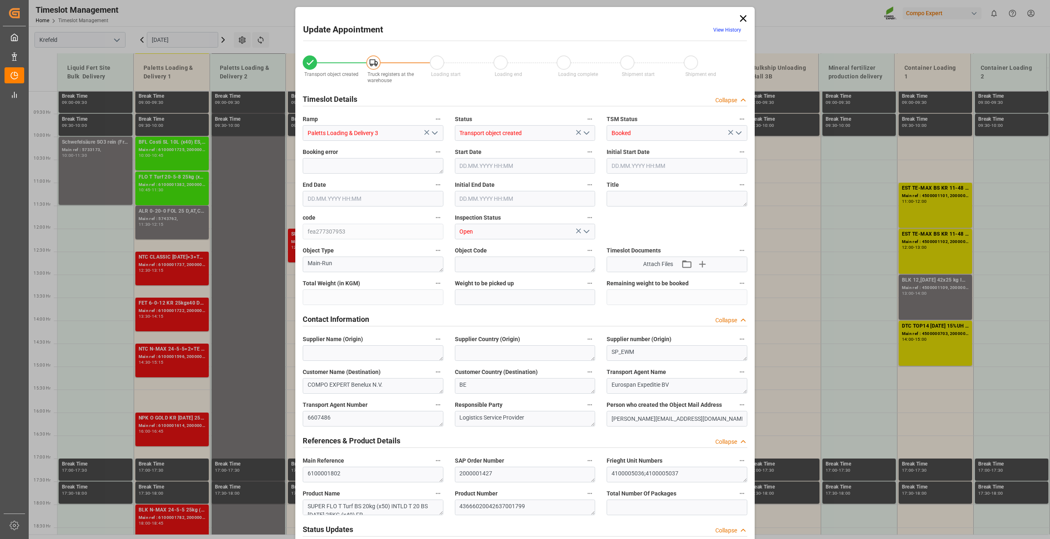
type input "18483.6"
type input "0"
type input "[DATE] 12:00"
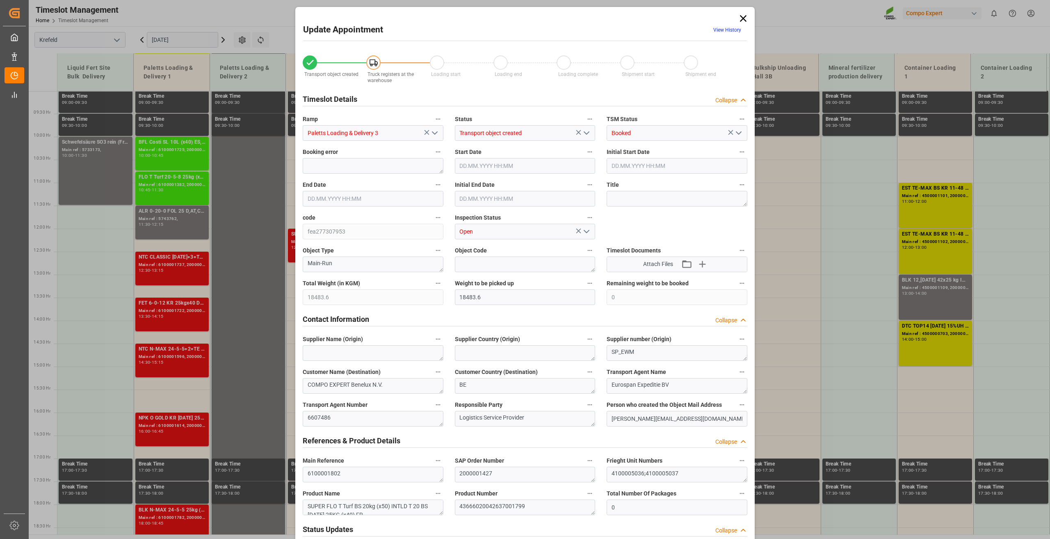
type input "[DATE] 11:00"
type input "[DATE] 12:45"
type input "[DATE] 11:30"
type input "[DATE] 16:46"
type input "[DATE] 06:15"
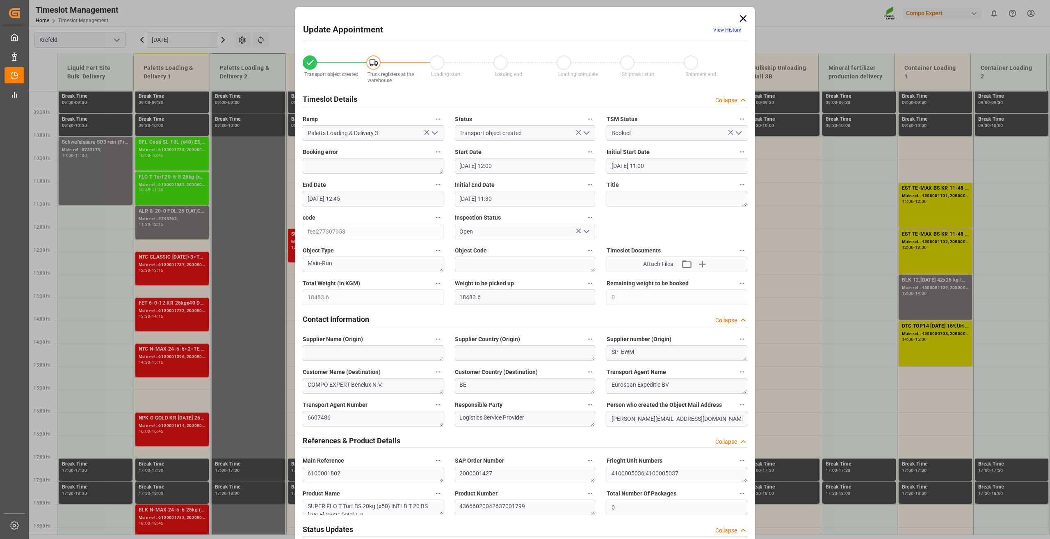
click at [727, 30] on link "View History" at bounding box center [727, 30] width 28 height 6
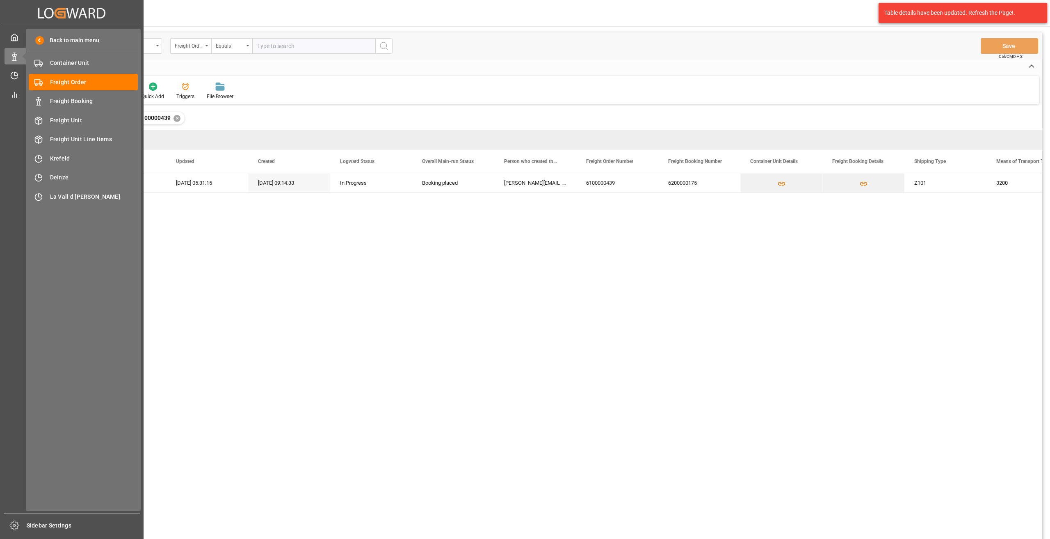
click at [59, 17] on icon at bounding box center [59, 13] width 11 height 11
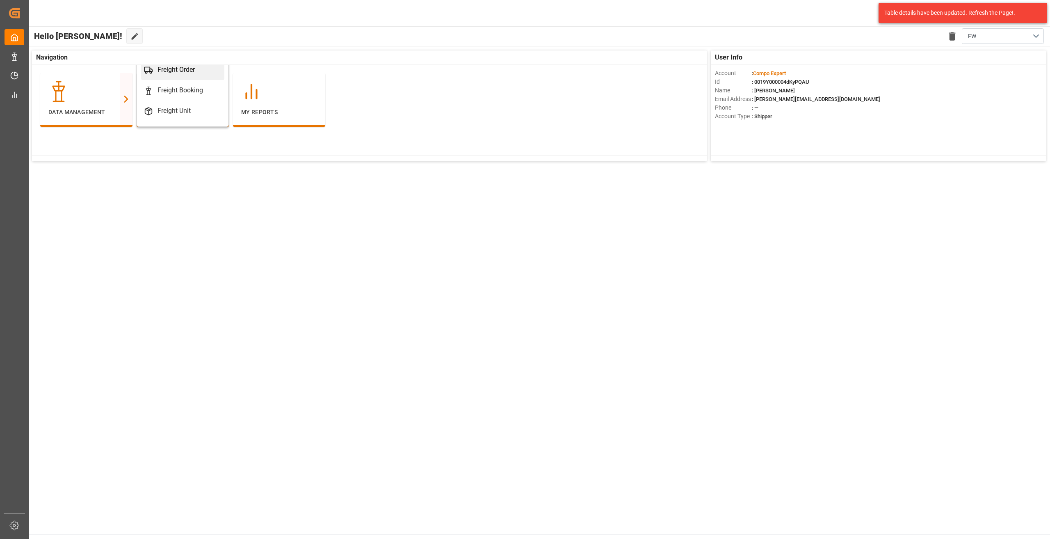
click at [179, 71] on div "Freight Order" at bounding box center [176, 70] width 37 height 10
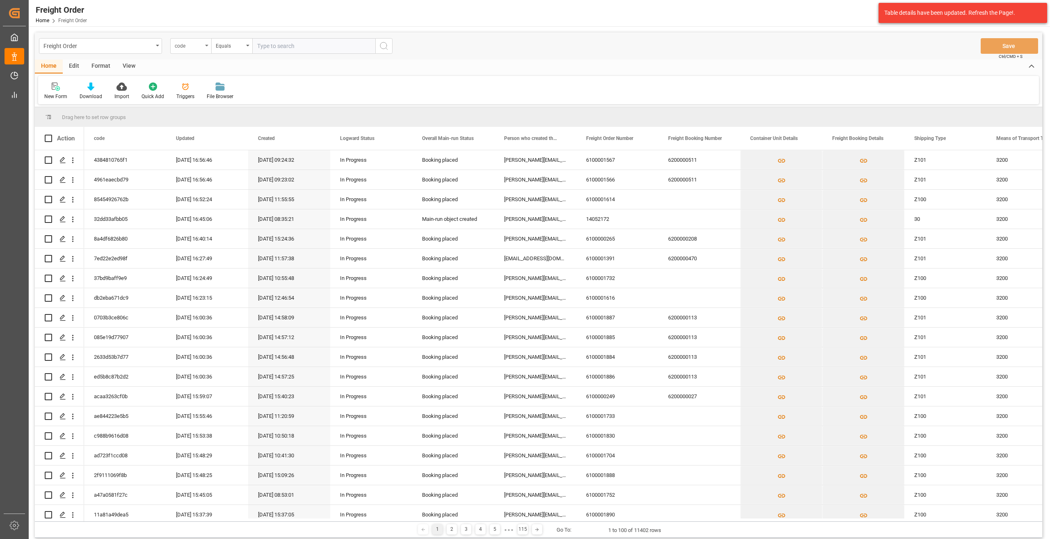
click at [202, 46] on div "code" at bounding box center [189, 44] width 28 height 9
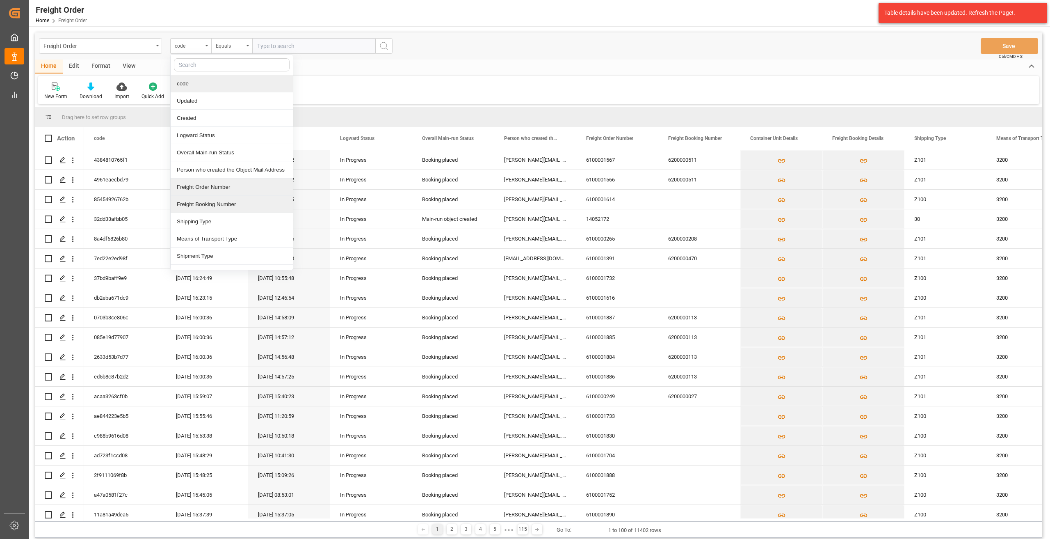
click at [210, 191] on div "Freight Order Number" at bounding box center [232, 186] width 122 height 17
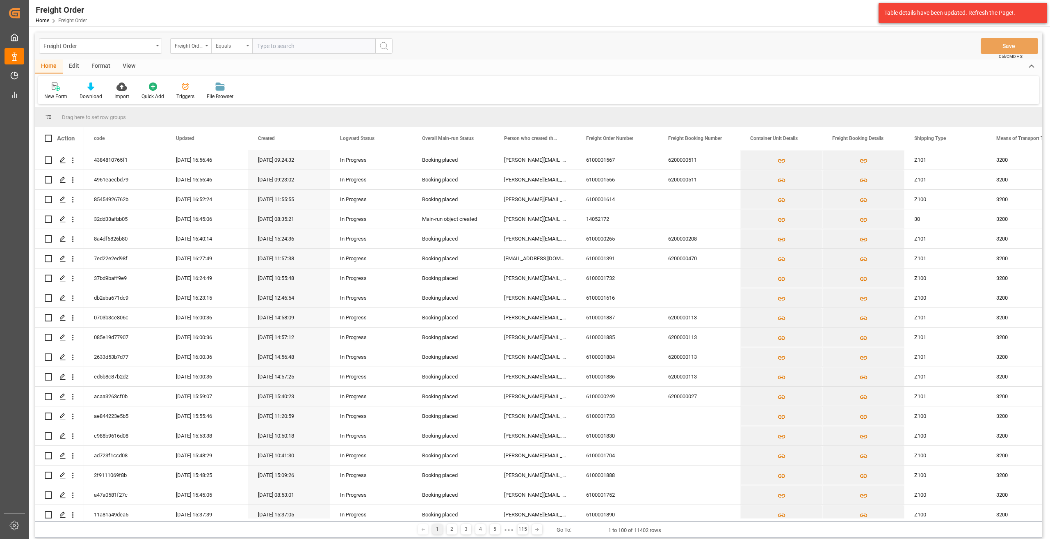
click at [237, 40] on div "Equals" at bounding box center [230, 44] width 28 height 9
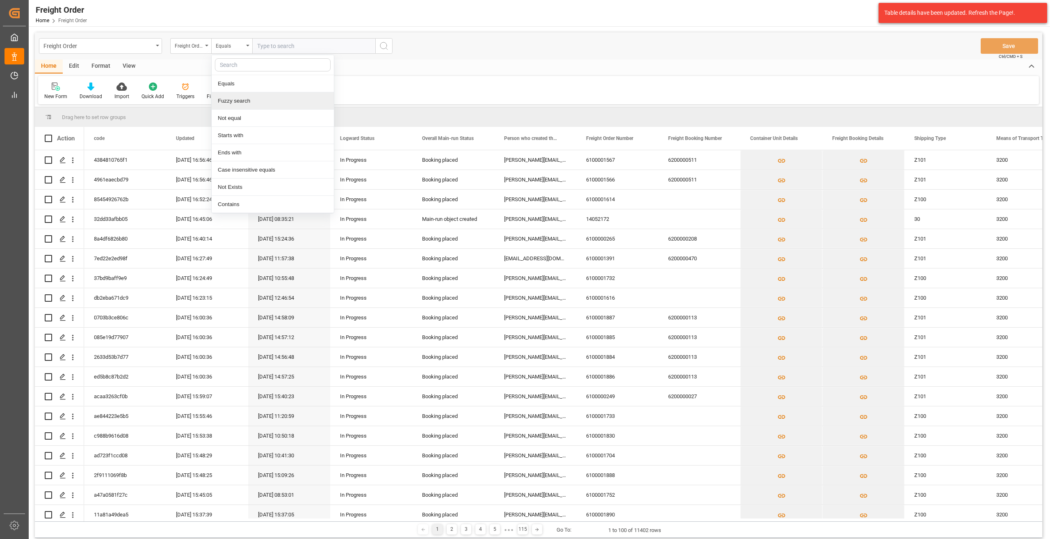
click at [240, 98] on div "Fuzzy search" at bounding box center [273, 100] width 122 height 17
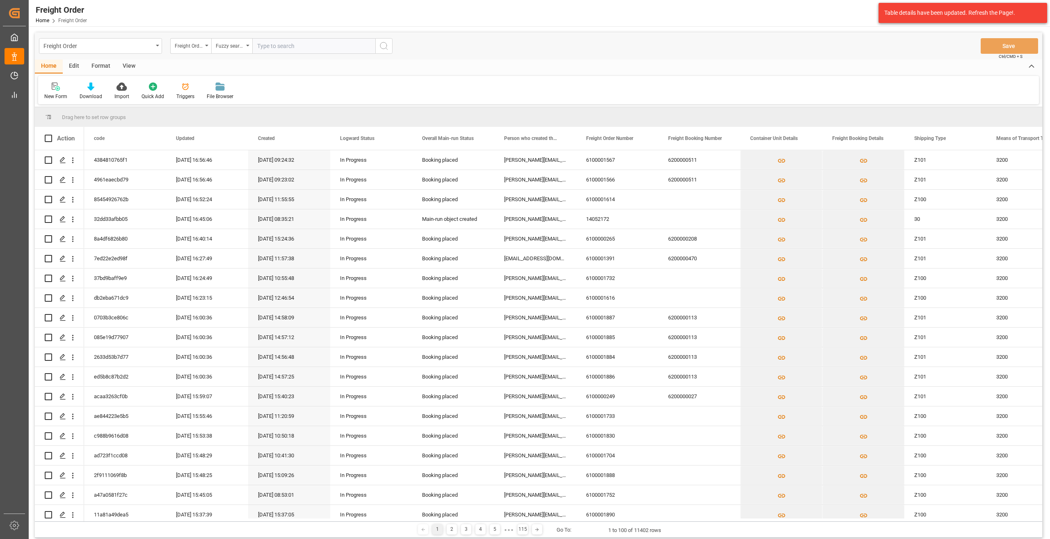
click at [272, 56] on div "Freight Order Freight Order Number Fuzzy search Save Ctrl/CMD + S" at bounding box center [539, 45] width 1008 height 27
click at [309, 50] on input "text" at bounding box center [313, 46] width 123 height 16
paste input "6100001802"
type input "6100001802"
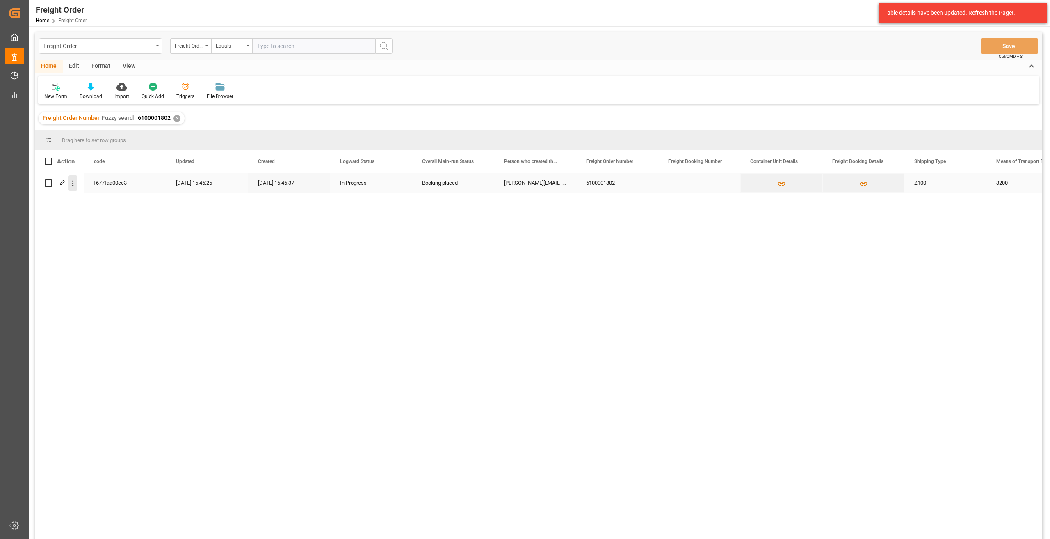
click at [70, 185] on icon "open menu" at bounding box center [73, 183] width 9 height 9
click at [82, 197] on icon "Press SPACE to select this row." at bounding box center [79, 200] width 9 height 9
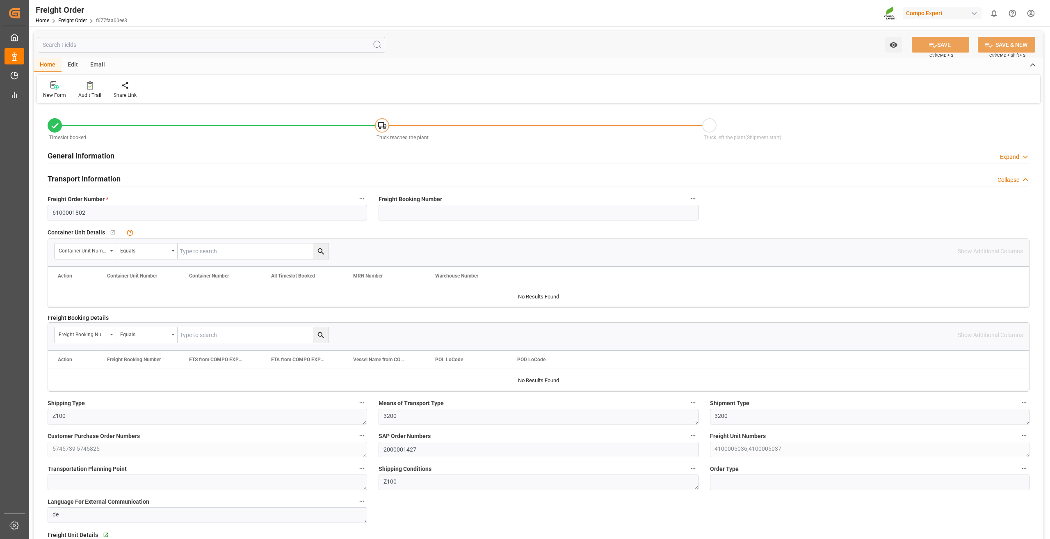
type input "0"
type input "18483.6"
type input "0"
type input "18483.6"
type input "[DATE] 01:00"
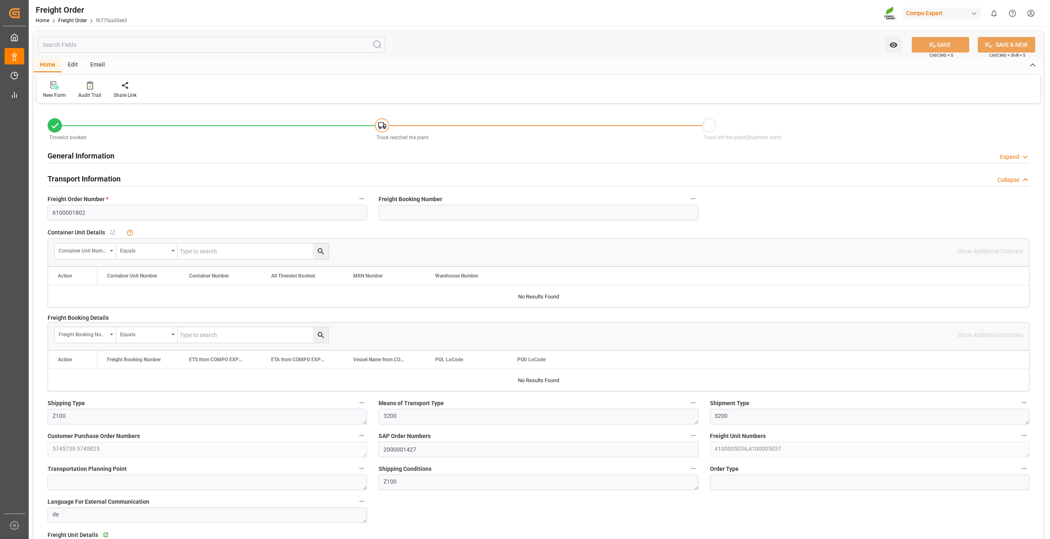
type input "[DATE] 16:46"
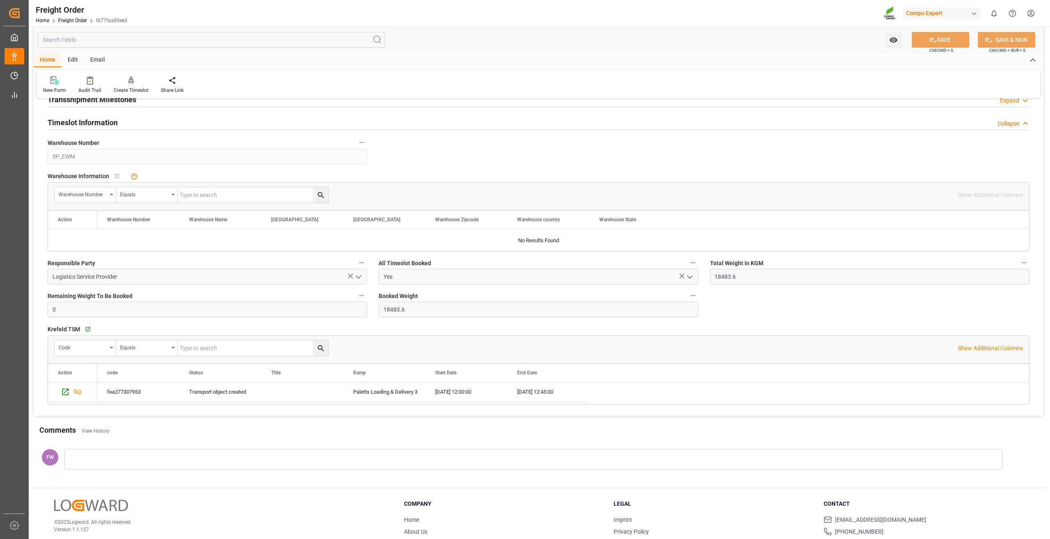
scroll to position [957, 0]
